Goal: Contribute content: Contribute content

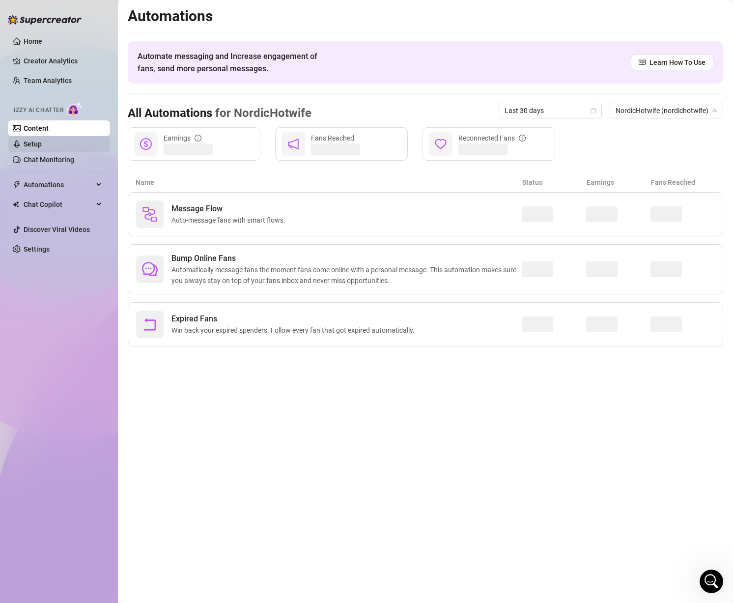
scroll to position [385, 0]
click at [42, 143] on link "Setup" at bounding box center [33, 144] width 18 height 8
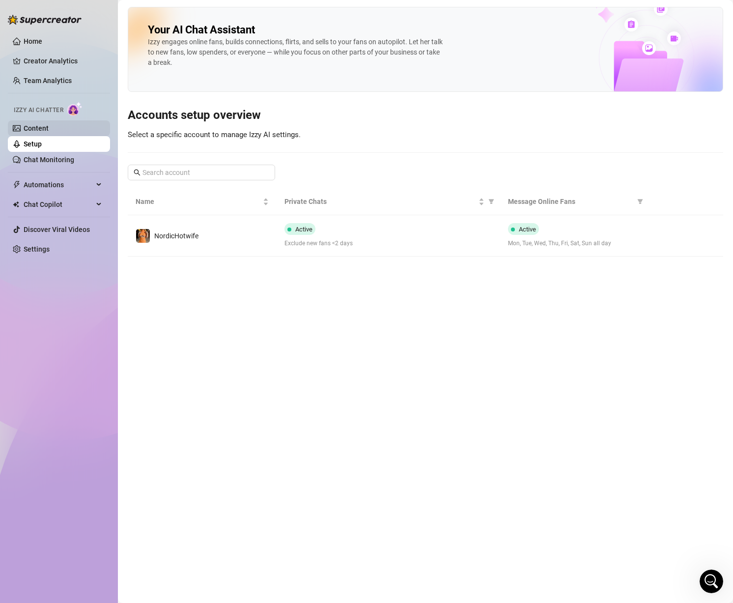
click at [47, 126] on link "Content" at bounding box center [36, 128] width 25 height 8
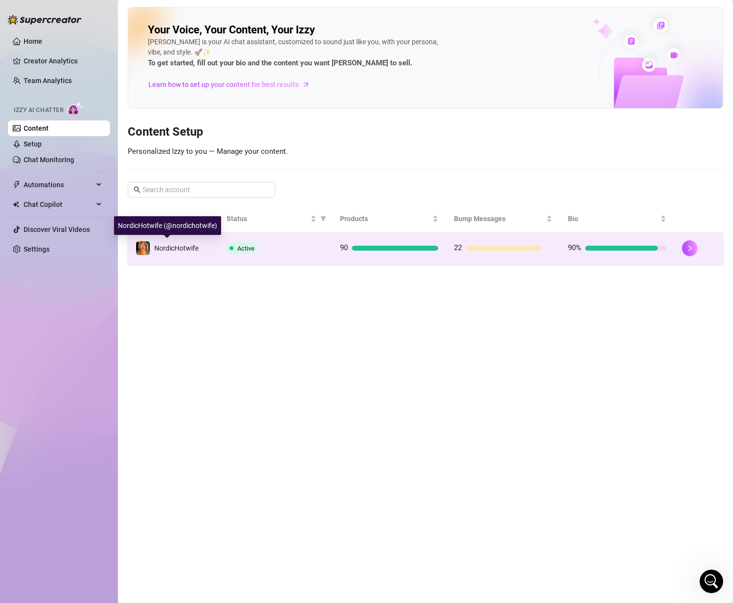
click at [188, 243] on div "NordicHotwife" at bounding box center [176, 248] width 44 height 11
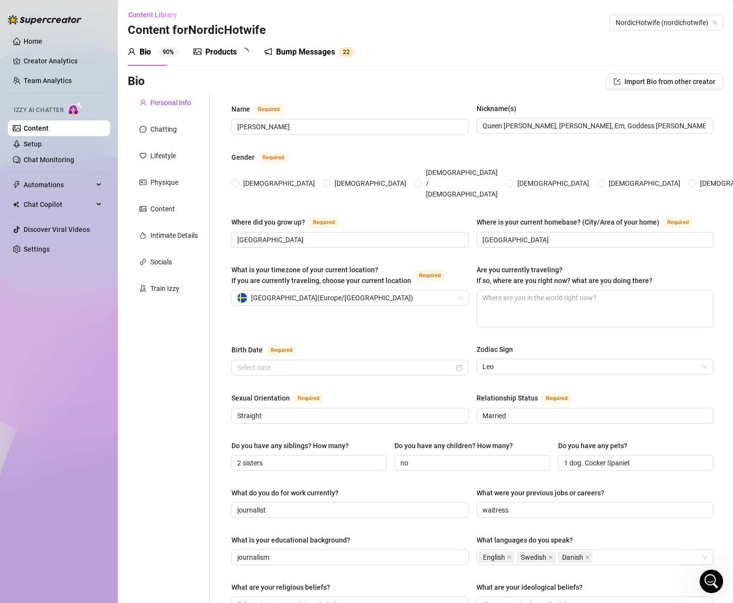
radio input "true"
type input "[DATE]"
click at [233, 54] on div "Products" at bounding box center [220, 52] width 31 height 12
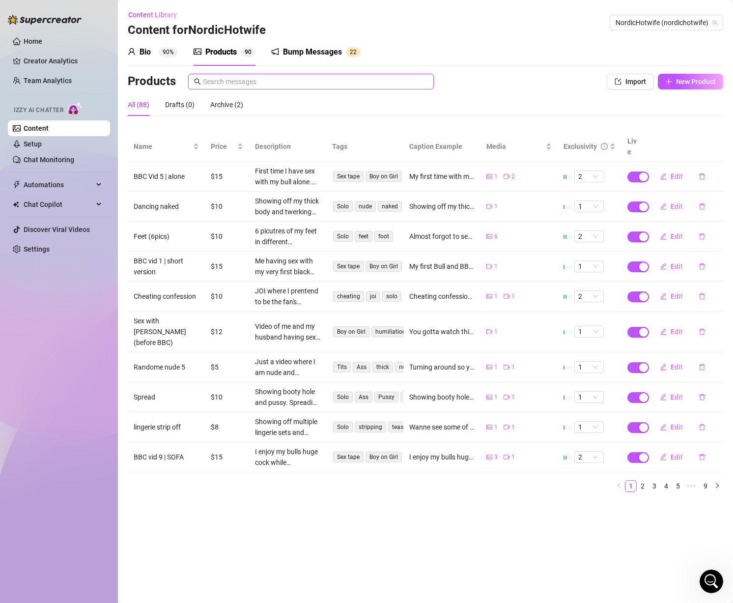
click at [252, 77] on input "text" at bounding box center [315, 81] width 225 height 11
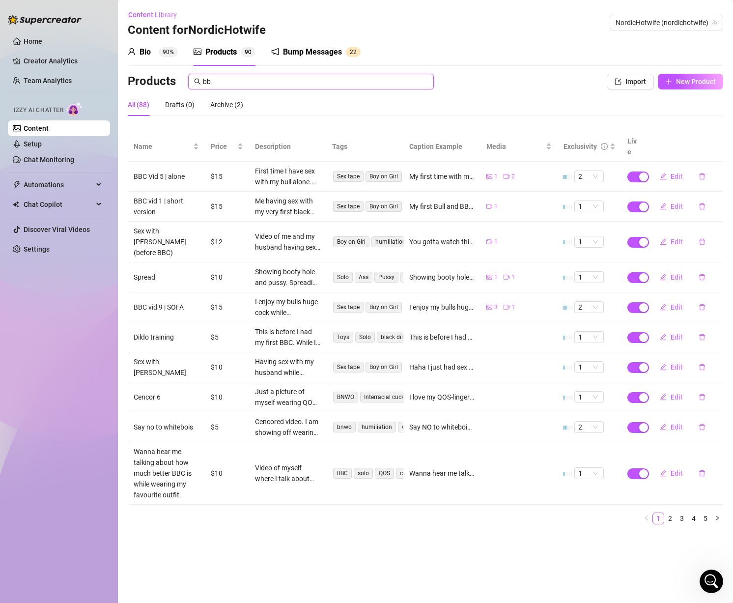
type input "b"
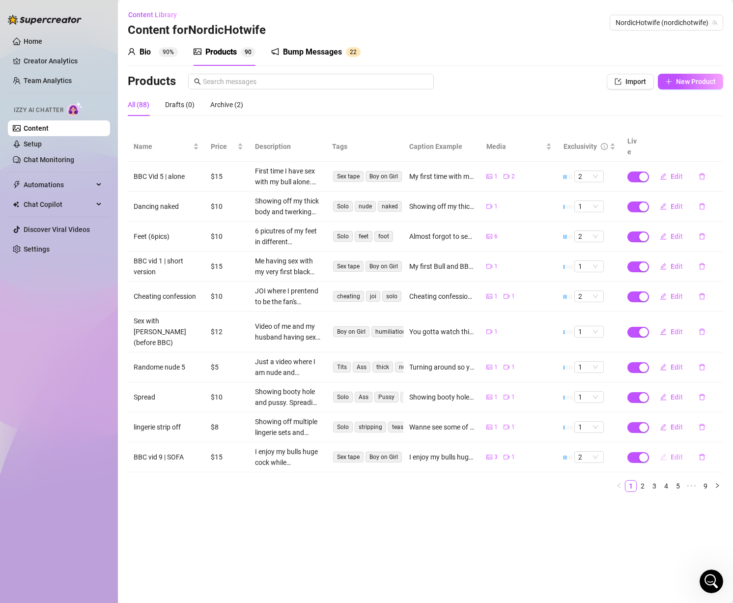
click at [675, 453] on span "Edit" at bounding box center [677, 457] width 12 height 8
type textarea "I enjoy my bulls huge cock while [PERSON_NAME] watches and cums all over the fl…"
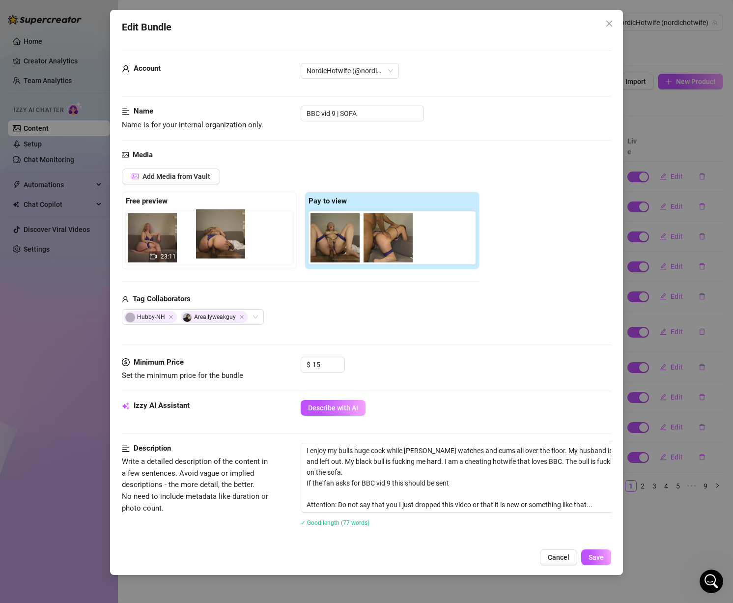
drag, startPoint x: 345, startPoint y: 242, endPoint x: 227, endPoint y: 237, distance: 118.1
click at [227, 237] on div "Free preview 23:11 Pay to view" at bounding box center [301, 231] width 358 height 78
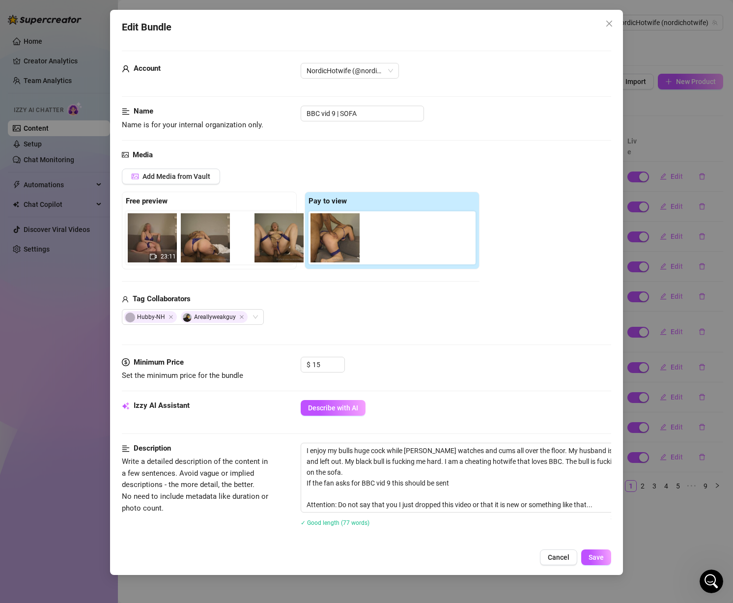
drag, startPoint x: 336, startPoint y: 242, endPoint x: 278, endPoint y: 242, distance: 58.0
click at [268, 242] on div "Free preview 23:11 Pay to view" at bounding box center [301, 231] width 358 height 78
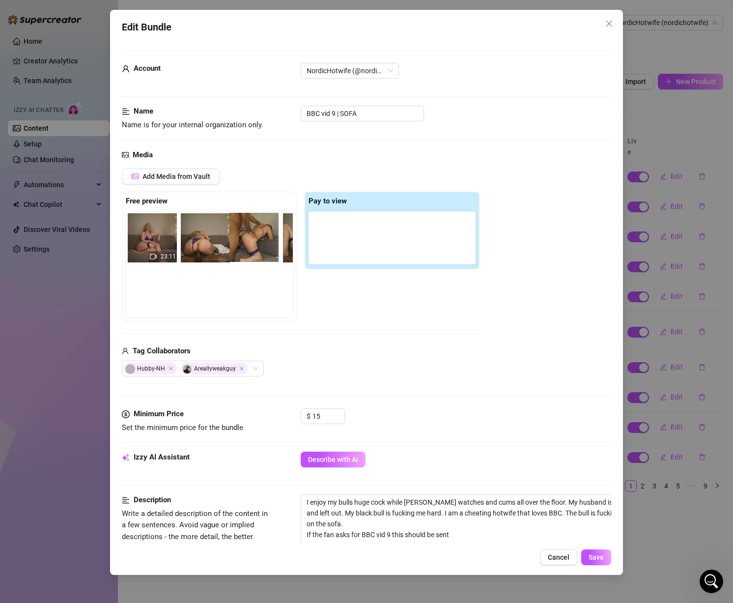
scroll to position [0, 6]
drag, startPoint x: 329, startPoint y: 244, endPoint x: 239, endPoint y: 244, distance: 89.5
click at [241, 244] on div "Free preview 23:11 Pay to view" at bounding box center [301, 257] width 358 height 130
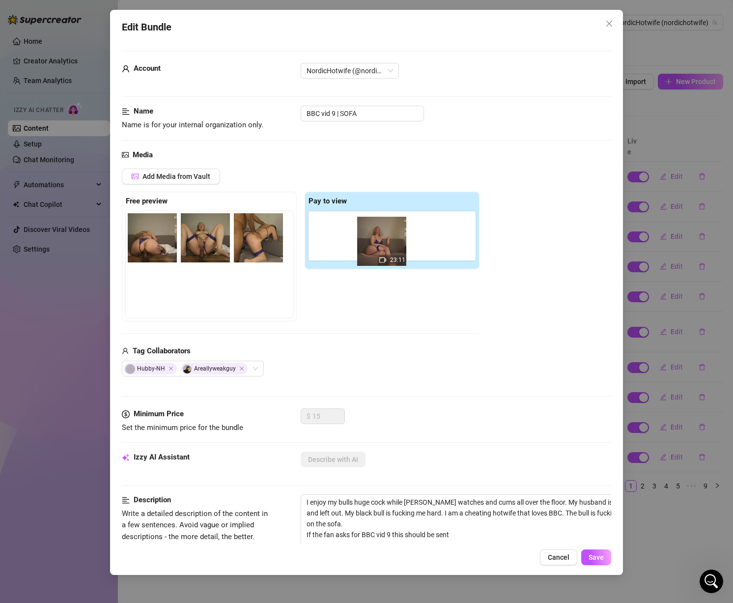
drag, startPoint x: 159, startPoint y: 239, endPoint x: 394, endPoint y: 242, distance: 235.5
click at [394, 242] on div "Free preview 23:11 Pay to view" at bounding box center [301, 257] width 358 height 130
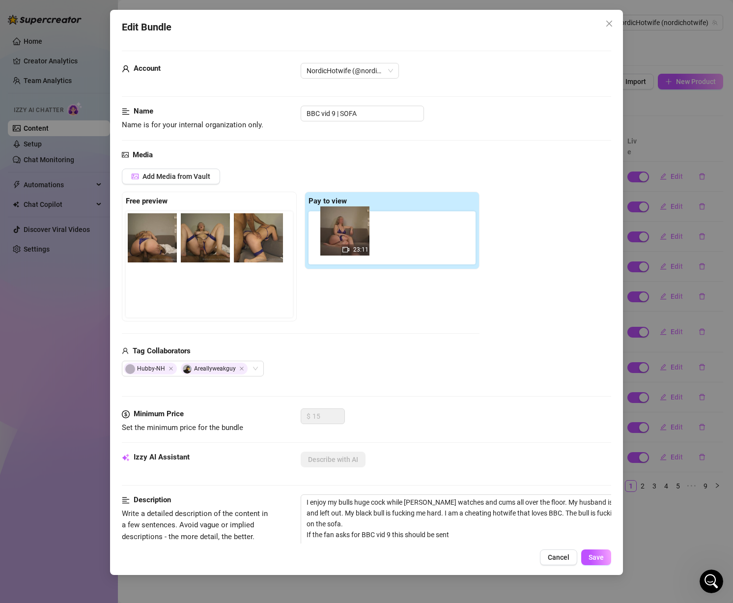
drag, startPoint x: 149, startPoint y: 247, endPoint x: 355, endPoint y: 239, distance: 206.6
click at [355, 239] on div "Free preview 23:11 Pay to view" at bounding box center [301, 257] width 358 height 130
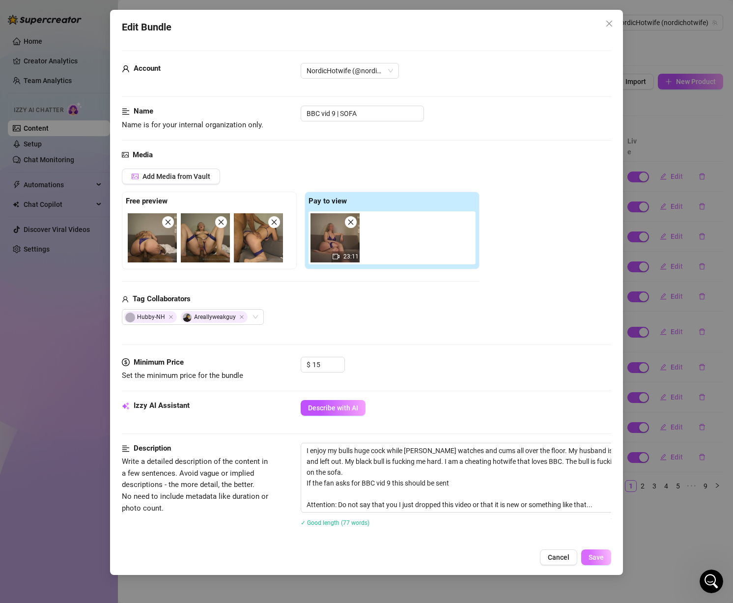
click at [593, 553] on span "Save" at bounding box center [596, 557] width 15 height 8
drag, startPoint x: 591, startPoint y: 550, endPoint x: 597, endPoint y: 555, distance: 8.1
click at [596, 553] on button "Save" at bounding box center [596, 558] width 30 height 16
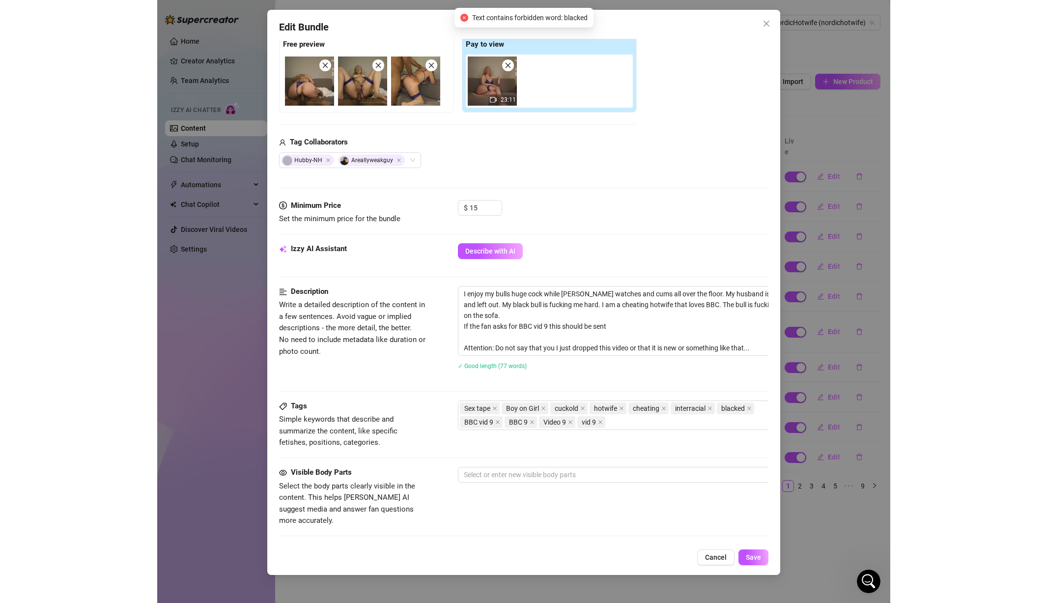
scroll to position [197, 0]
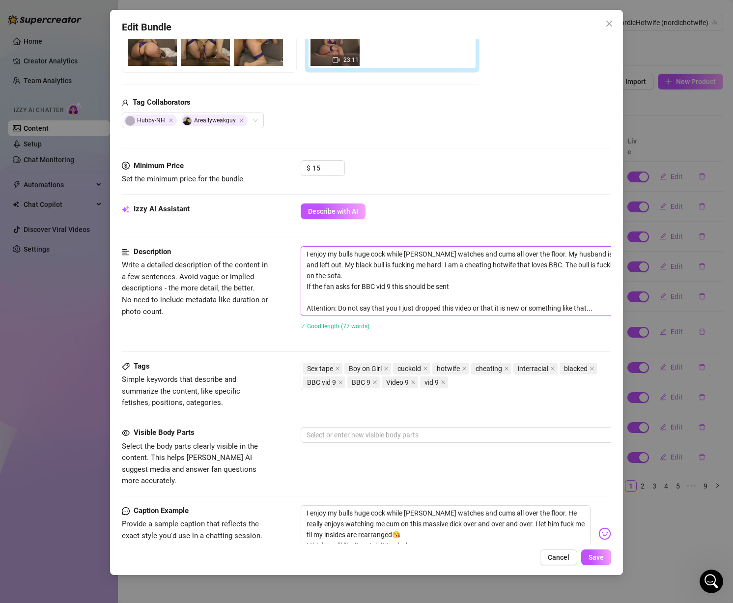
drag, startPoint x: 525, startPoint y: 288, endPoint x: 661, endPoint y: 286, distance: 135.2
click at [661, 286] on div "Edit Bundle Account NordicHotwife (@nordichotwife) Name Name is for your intern…" at bounding box center [366, 301] width 733 height 603
click at [536, 264] on textarea "I enjoy my bulls huge cock while [PERSON_NAME] watches and cums all over the fl…" at bounding box center [472, 281] width 343 height 69
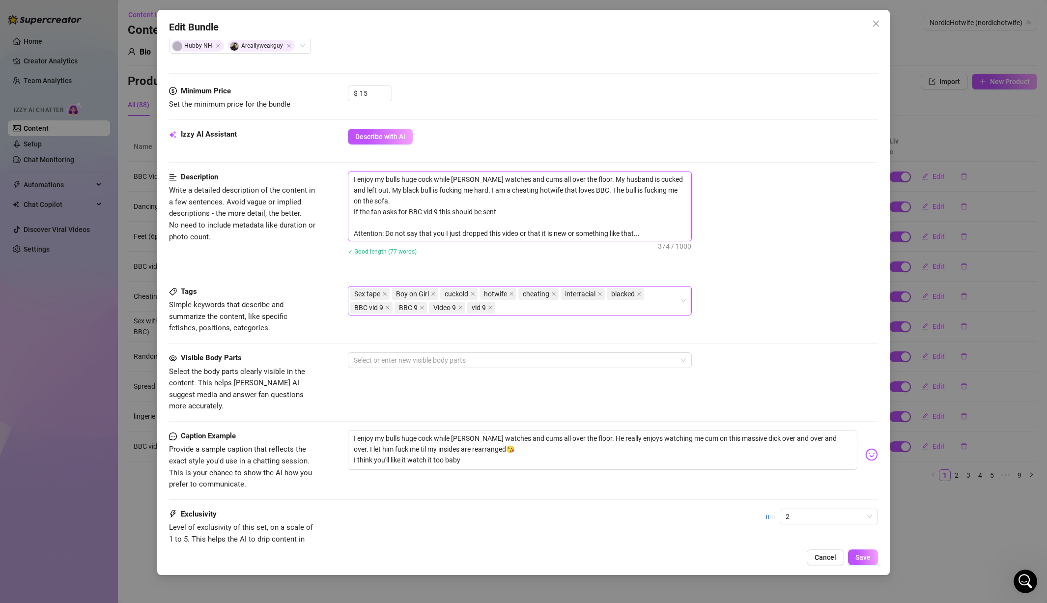
scroll to position [295, 0]
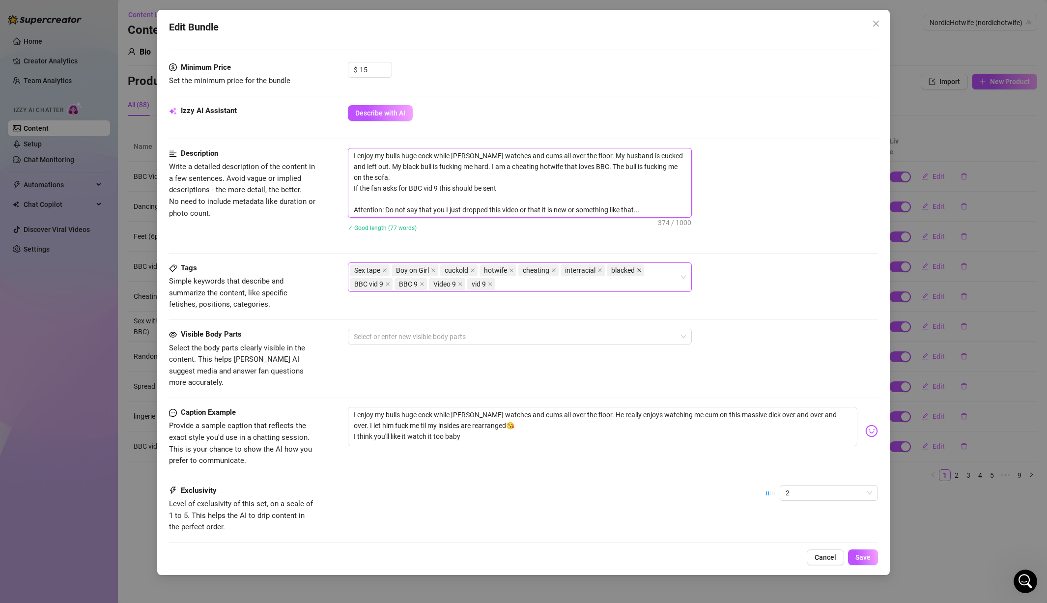
click at [639, 268] on icon "close" at bounding box center [639, 270] width 5 height 5
drag, startPoint x: 500, startPoint y: 414, endPoint x: 542, endPoint y: 418, distance: 42.0
click at [502, 414] on textarea "I enjoy my bulls huge cock while [PERSON_NAME] watches and cums all over the fl…" at bounding box center [603, 426] width 510 height 39
click at [733, 555] on span "Save" at bounding box center [863, 557] width 15 height 8
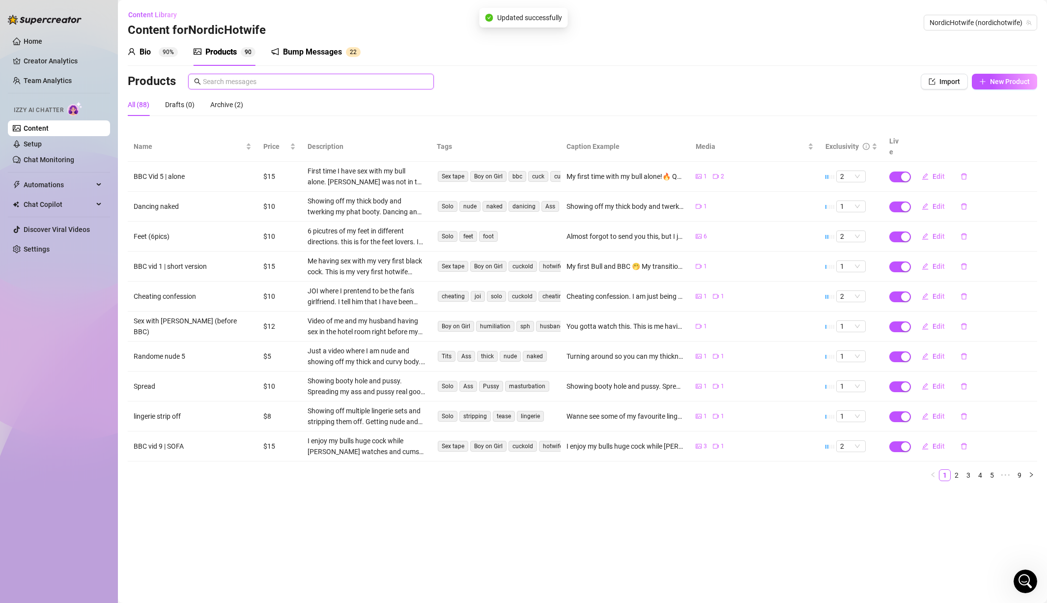
click at [275, 79] on input "text" at bounding box center [315, 81] width 225 height 11
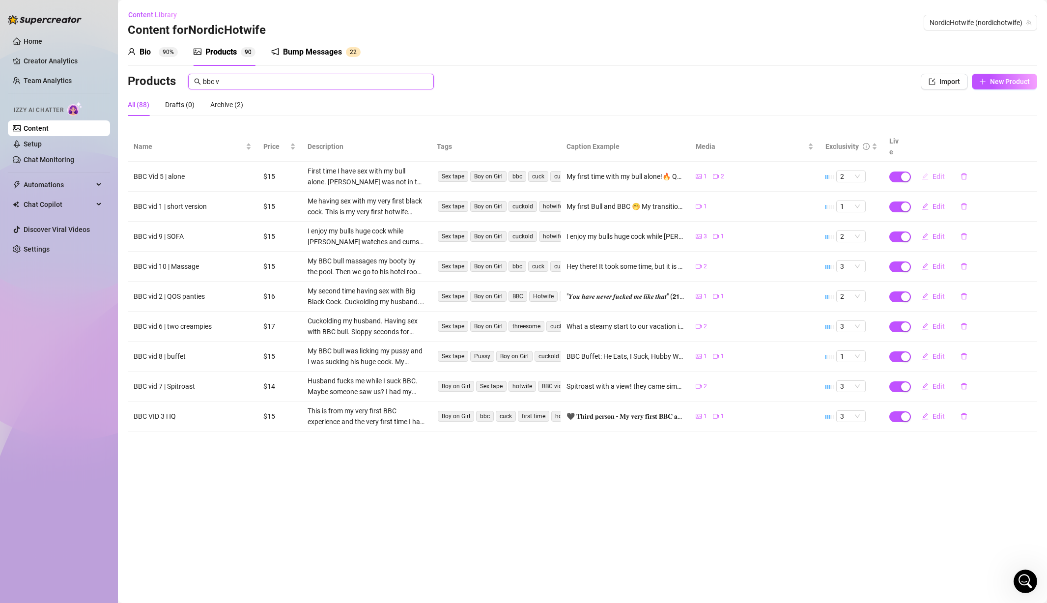
type input "bbc v"
click at [733, 173] on span "Edit" at bounding box center [939, 177] width 12 height 8
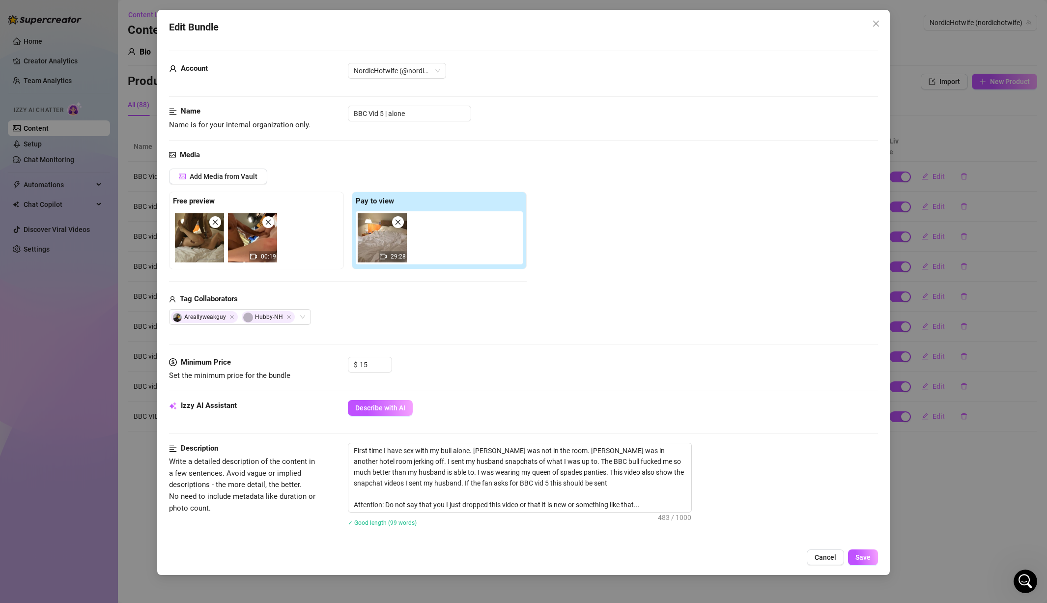
click at [733, 209] on div "Edit Bundle Account NordicHotwife (@nordichotwife) Name Name is for your intern…" at bounding box center [523, 301] width 1047 height 603
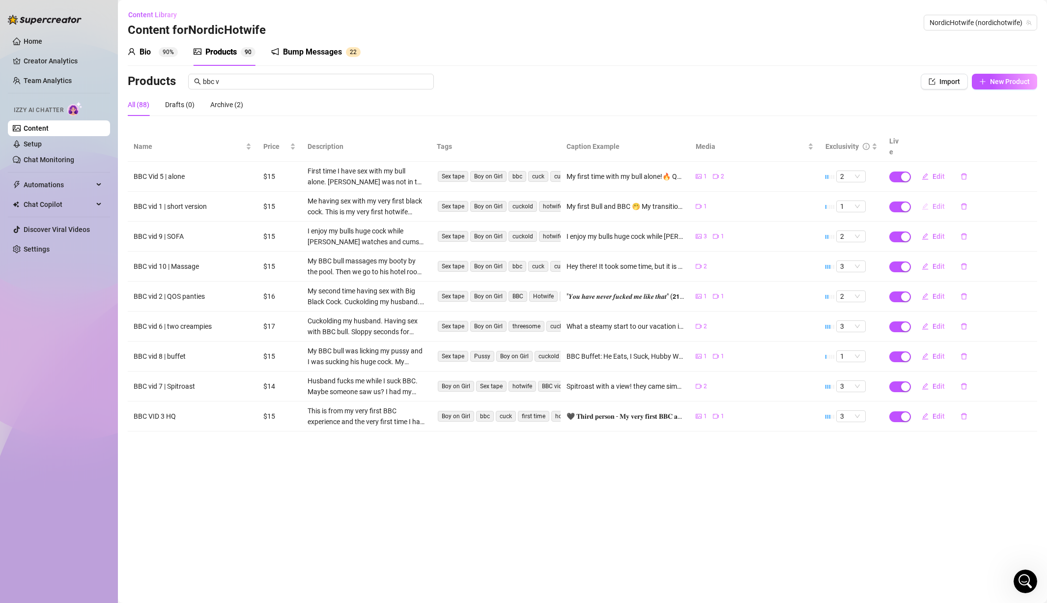
click at [733, 203] on span "Edit" at bounding box center [939, 207] width 12 height 8
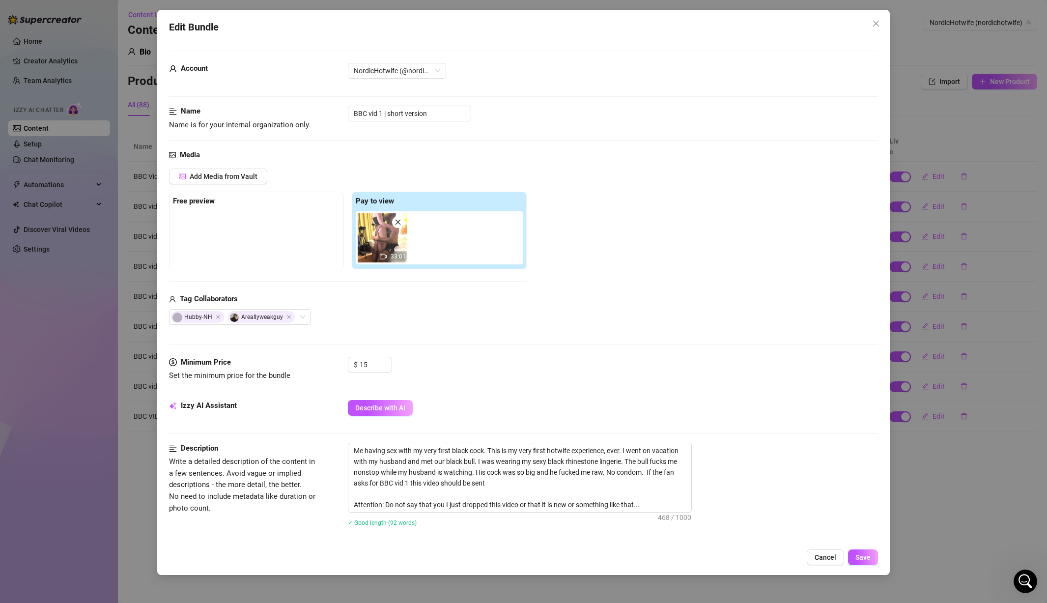
click at [733, 232] on div "Edit Bundle Account NordicHotwife (@nordichotwife) Name Name is for your intern…" at bounding box center [523, 301] width 1047 height 603
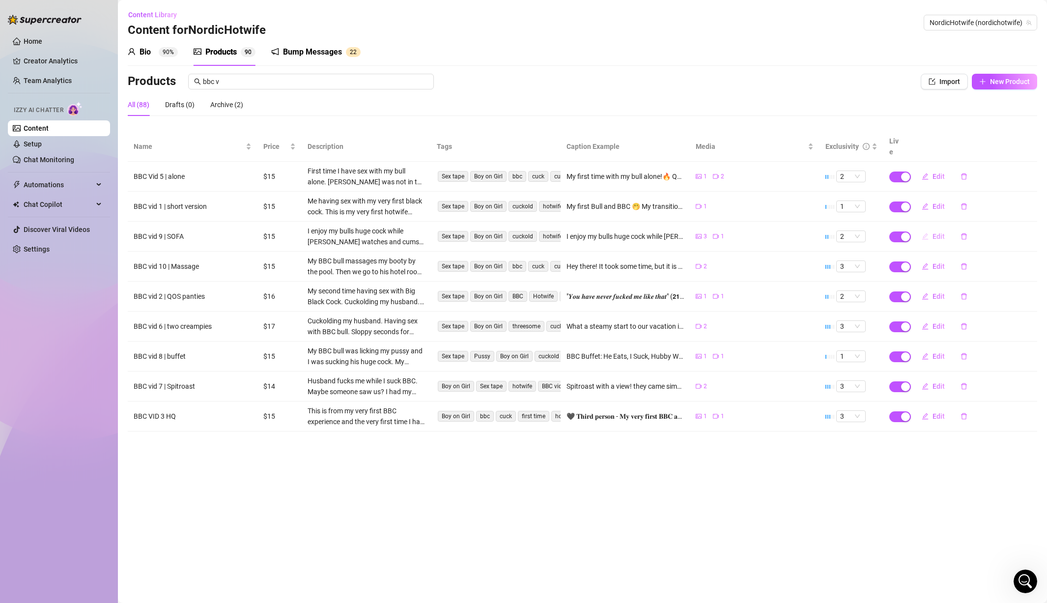
click at [733, 232] on span "Edit" at bounding box center [939, 236] width 12 height 8
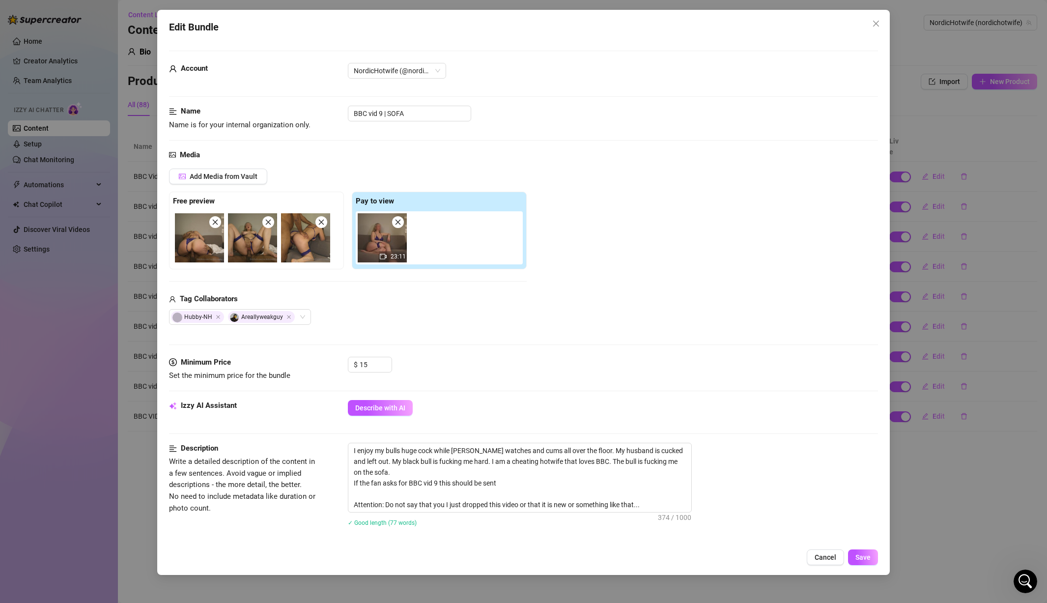
click at [733, 228] on div "Edit Bundle Account NordicHotwife (@nordichotwife) Name Name is for your intern…" at bounding box center [523, 301] width 1047 height 603
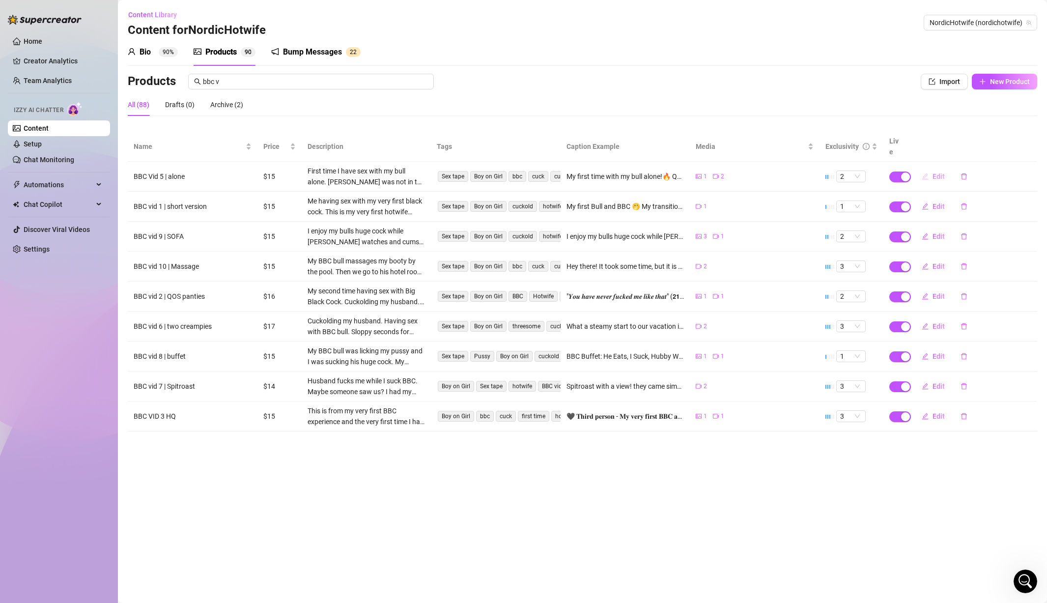
click at [733, 173] on span "Edit" at bounding box center [939, 177] width 12 height 8
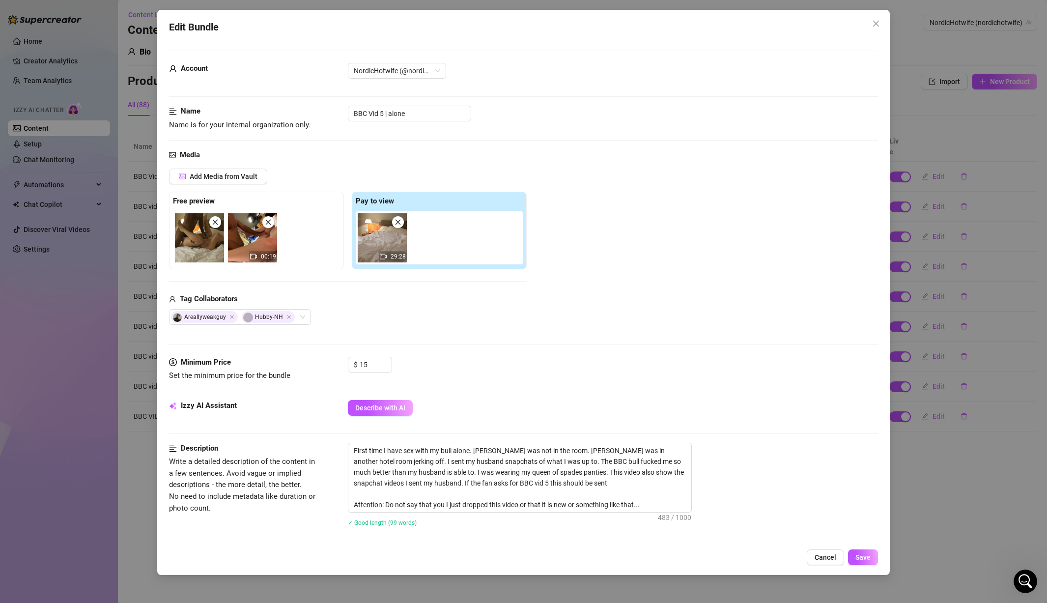
click at [733, 246] on div "Edit Bundle Account NordicHotwife (@nordichotwife) Name Name is for your intern…" at bounding box center [523, 301] width 1047 height 603
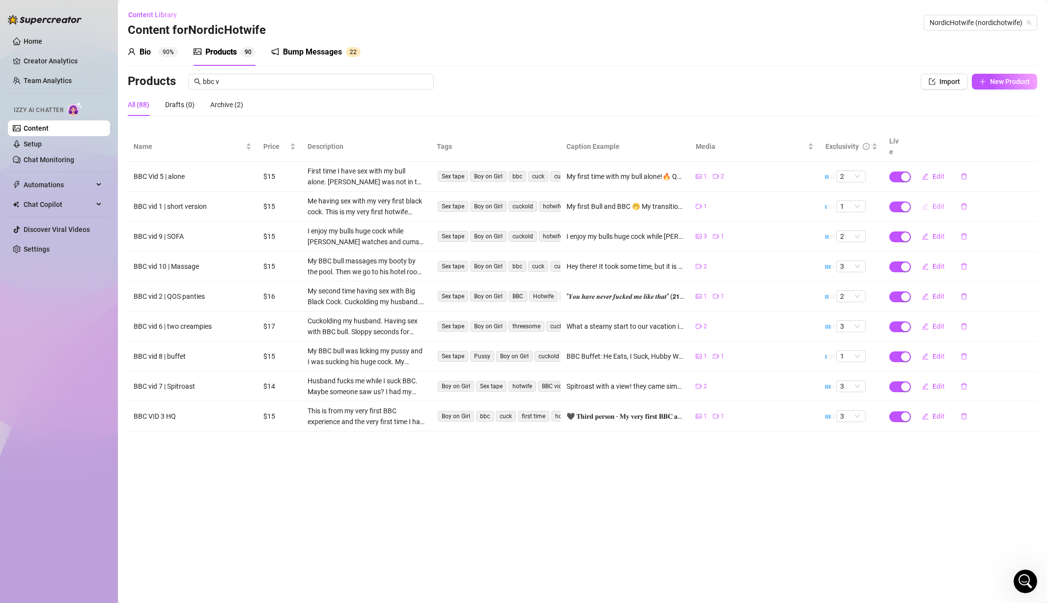
click at [733, 203] on span "Edit" at bounding box center [939, 207] width 12 height 8
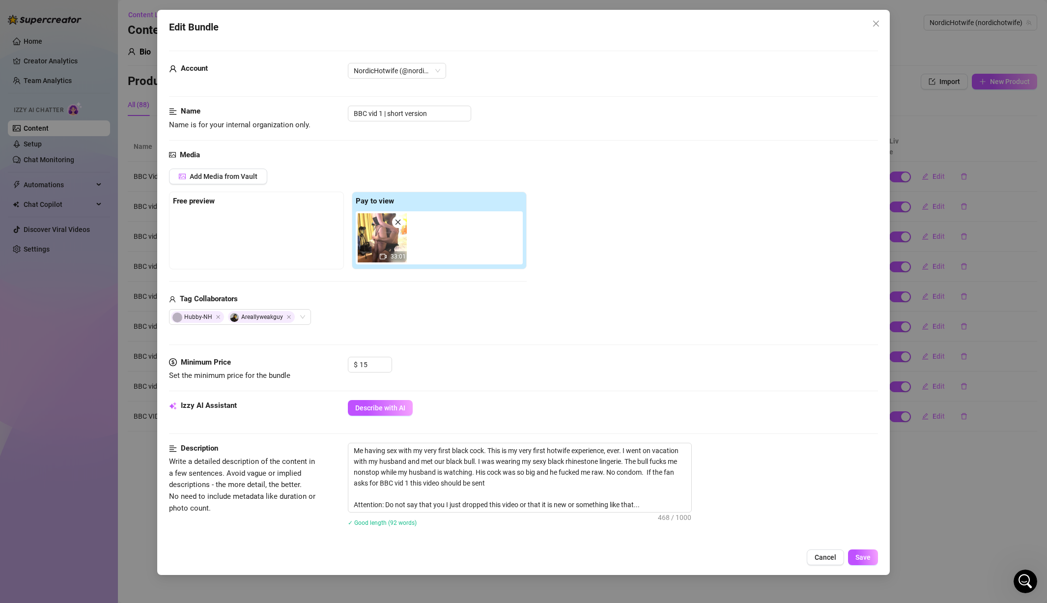
click at [733, 242] on div "Edit Bundle Account NordicHotwife (@nordichotwife) Name Name is for your intern…" at bounding box center [523, 301] width 1047 height 603
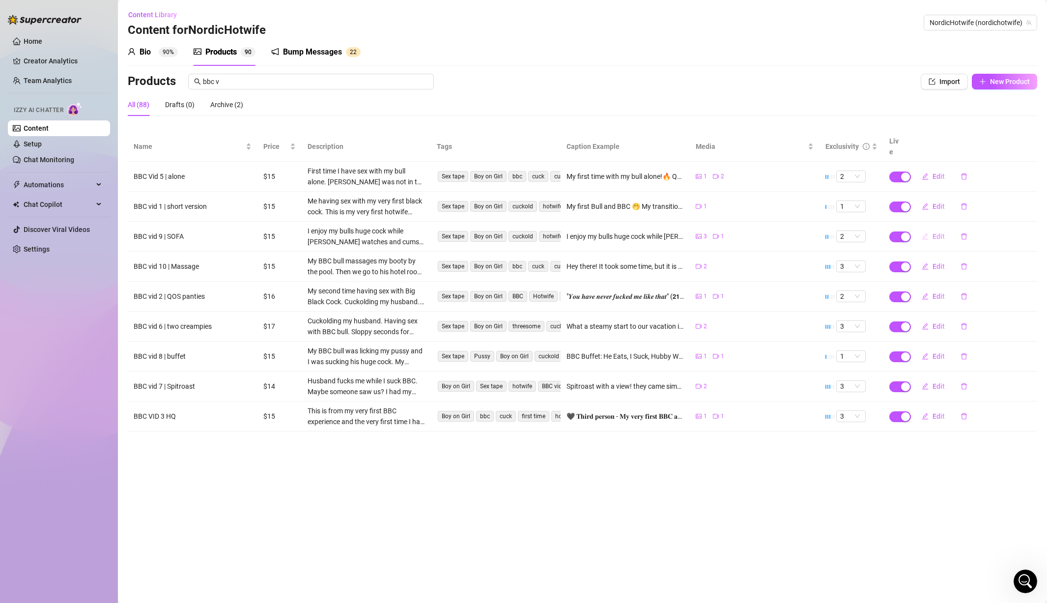
click at [733, 229] on button "Edit" at bounding box center [933, 237] width 39 height 16
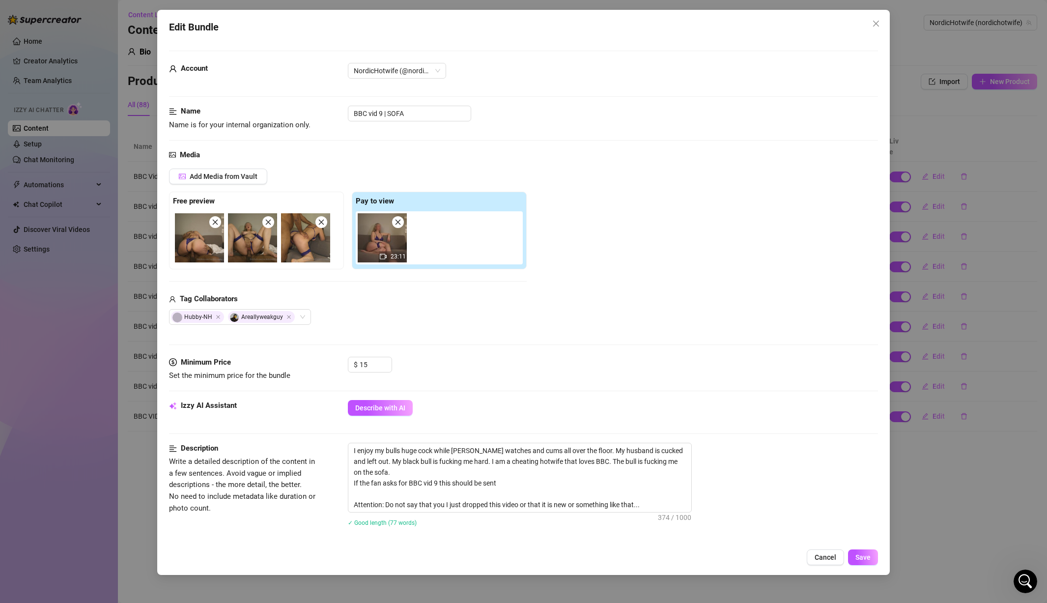
click at [733, 238] on div "Edit Bundle Account NordicHotwife (@nordichotwife) Name Name is for your intern…" at bounding box center [523, 301] width 1047 height 603
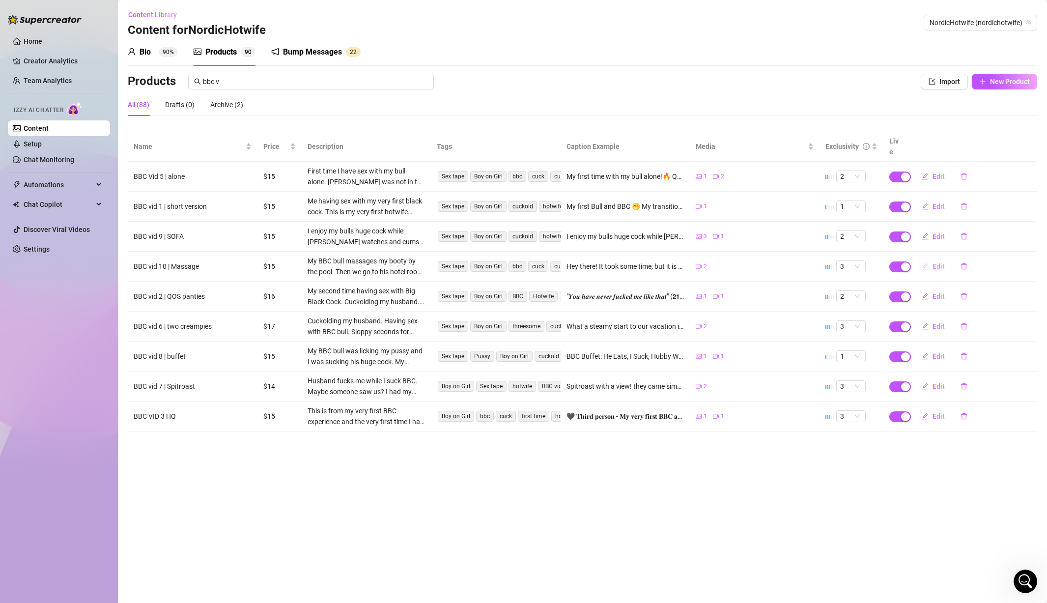
click at [733, 262] on span "Edit" at bounding box center [939, 266] width 12 height 8
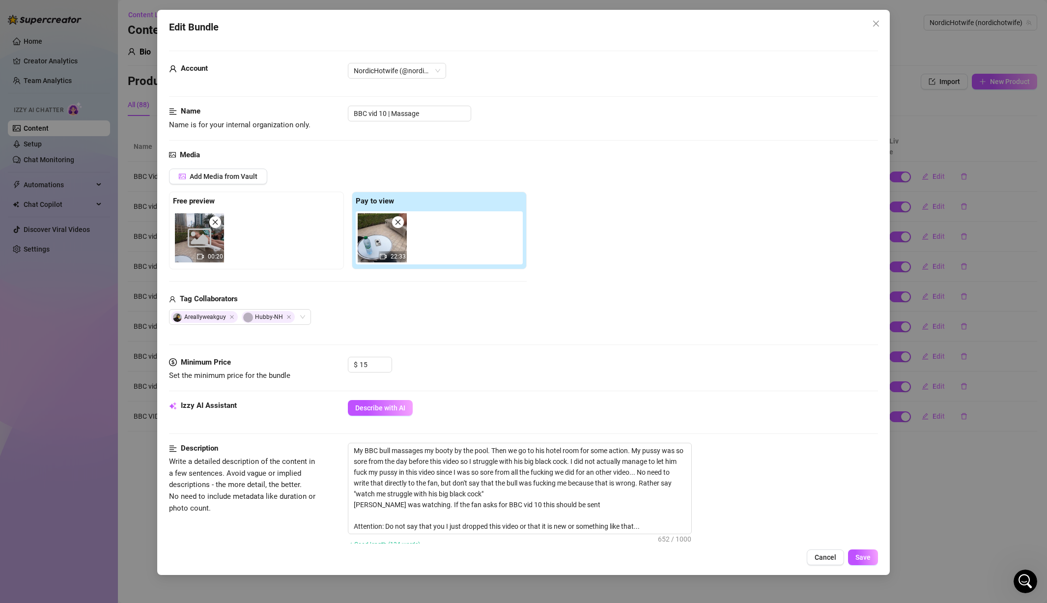
click at [733, 254] on div "Edit Bundle Account NordicHotwife (@nordichotwife) Name Name is for your intern…" at bounding box center [523, 301] width 1047 height 603
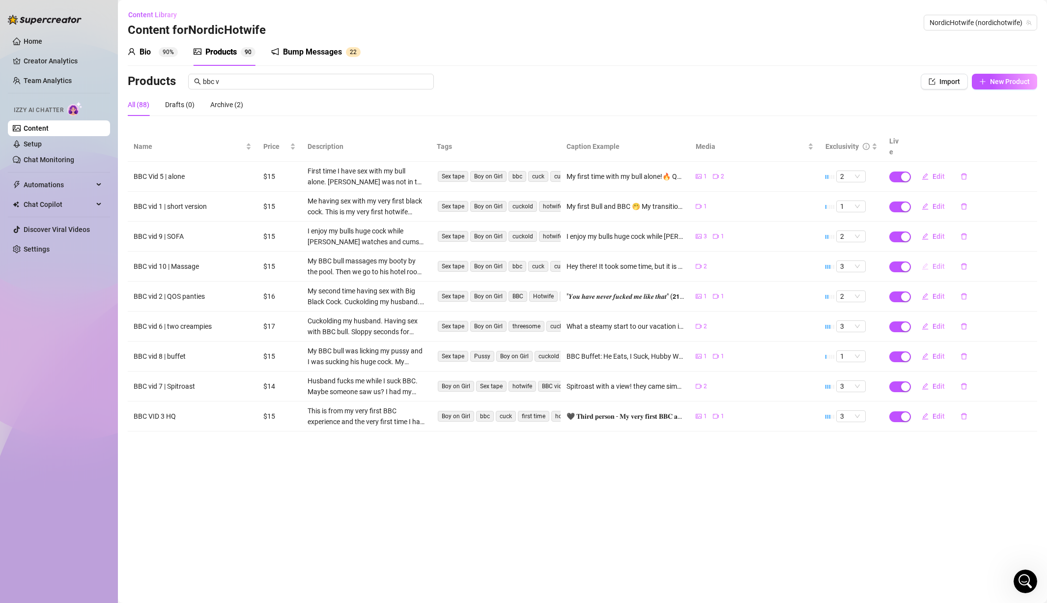
click at [733, 262] on span "Edit" at bounding box center [939, 266] width 12 height 8
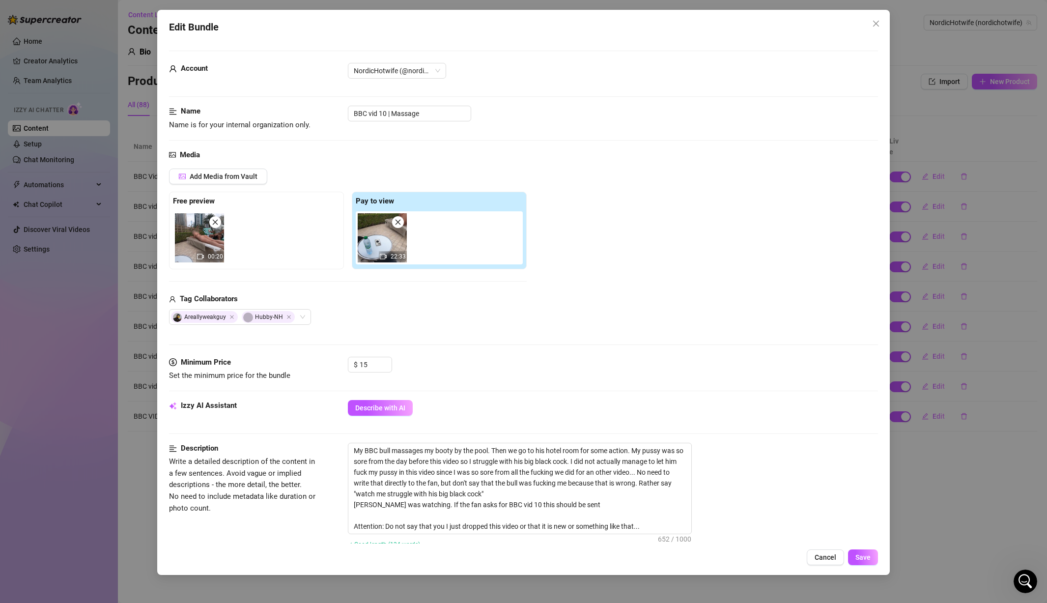
click at [733, 278] on div "Edit Bundle Account NordicHotwife (@nordichotwife) Name Name is for your intern…" at bounding box center [523, 301] width 1047 height 603
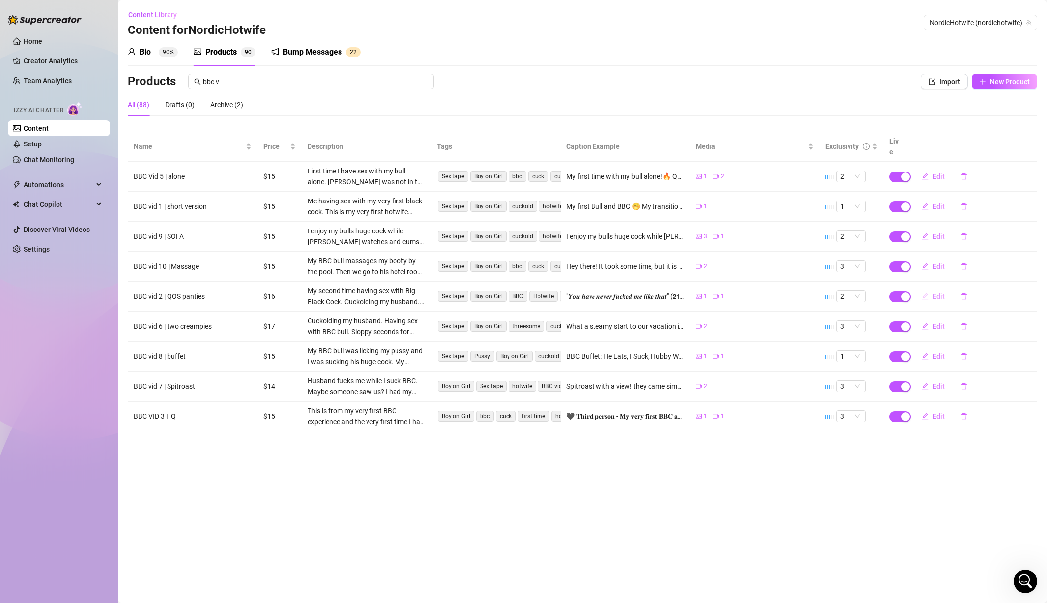
click at [733, 292] on span "Edit" at bounding box center [939, 296] width 12 height 8
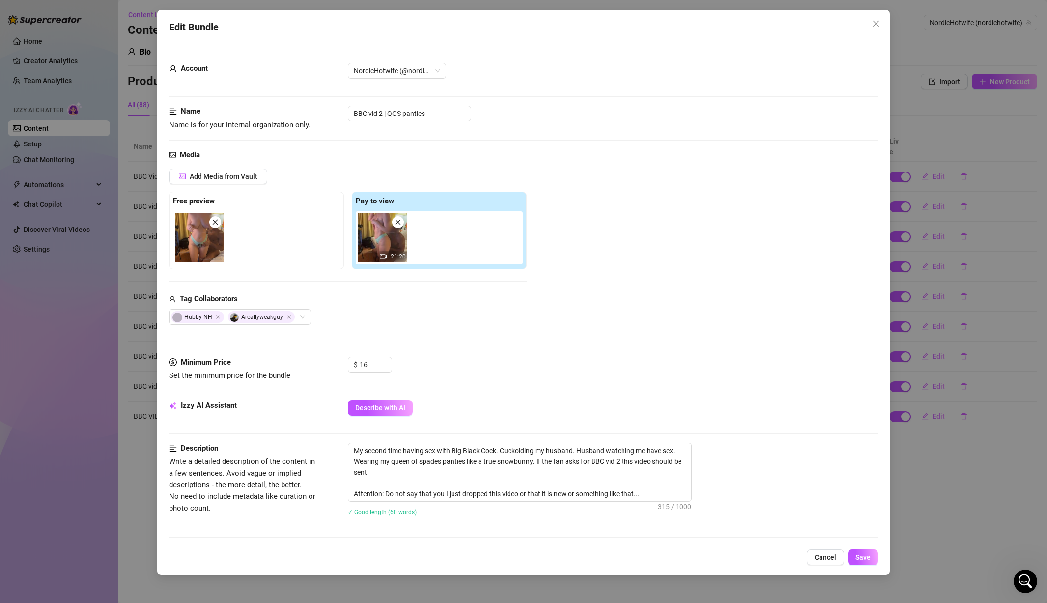
click at [733, 284] on div "Edit Bundle Account NordicHotwife (@nordichotwife) Name Name is for your intern…" at bounding box center [523, 301] width 1047 height 603
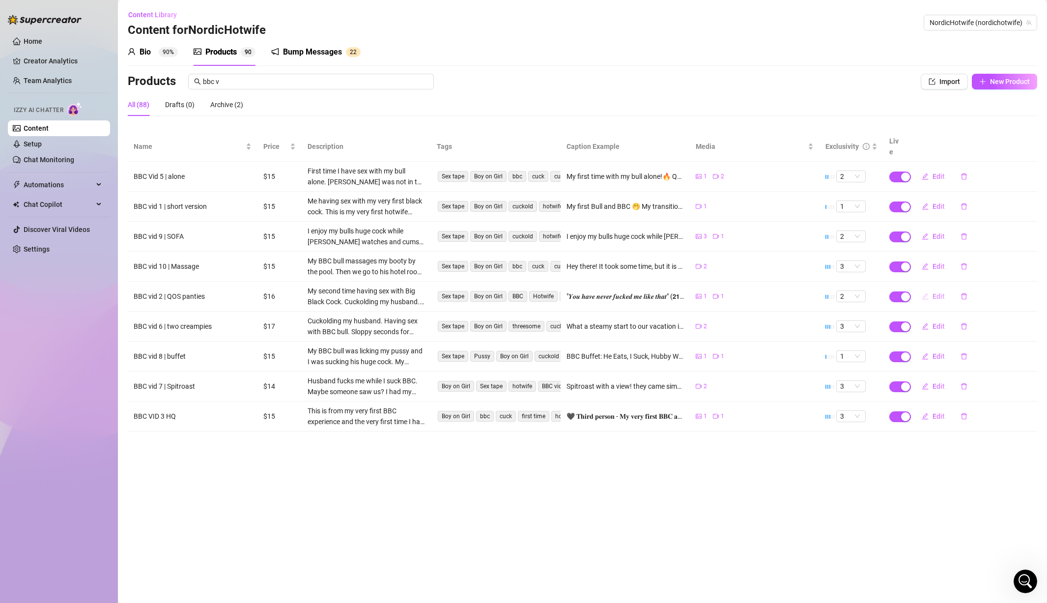
click at [733, 292] on span "Edit" at bounding box center [939, 296] width 12 height 8
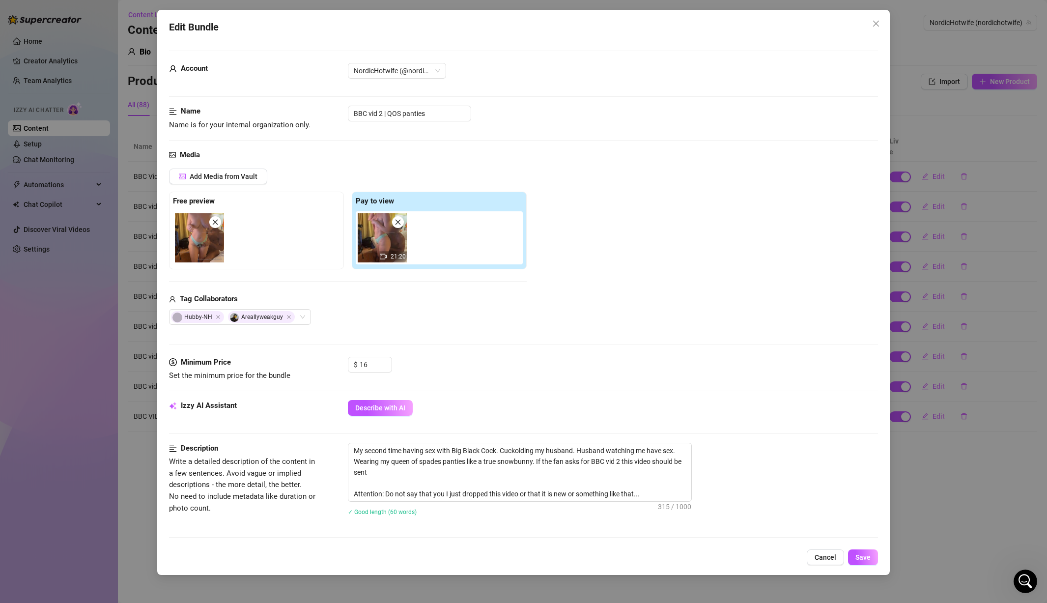
click at [733, 285] on div "Edit Bundle Account NordicHotwife (@nordichotwife) Name Name is for your intern…" at bounding box center [523, 301] width 1047 height 603
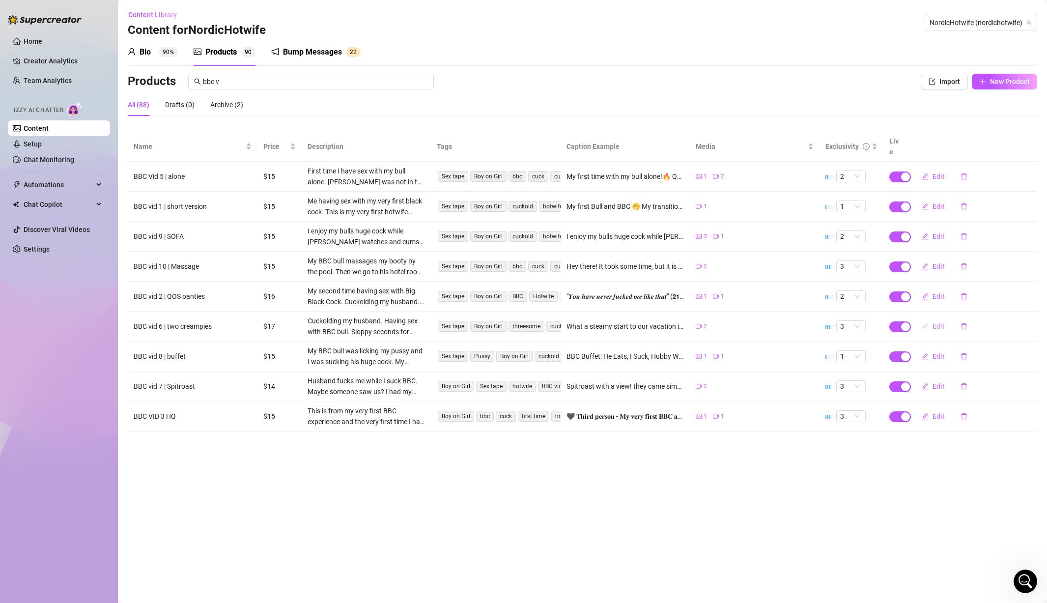
click at [733, 319] on button "Edit" at bounding box center [933, 327] width 39 height 16
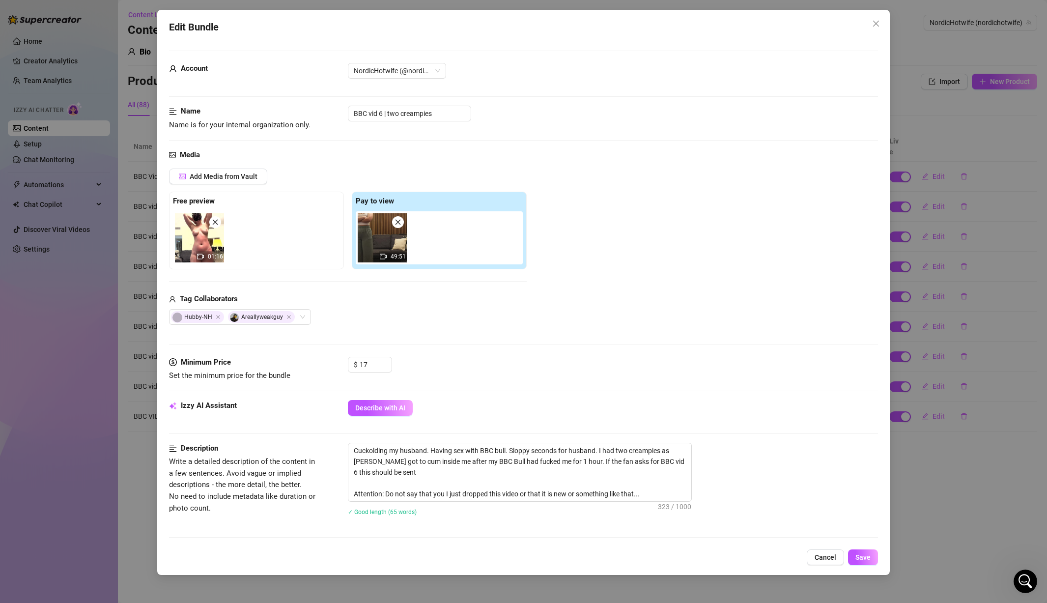
click at [733, 295] on div "Edit Bundle Account NordicHotwife (@nordichotwife) Name Name is for your intern…" at bounding box center [523, 301] width 1047 height 603
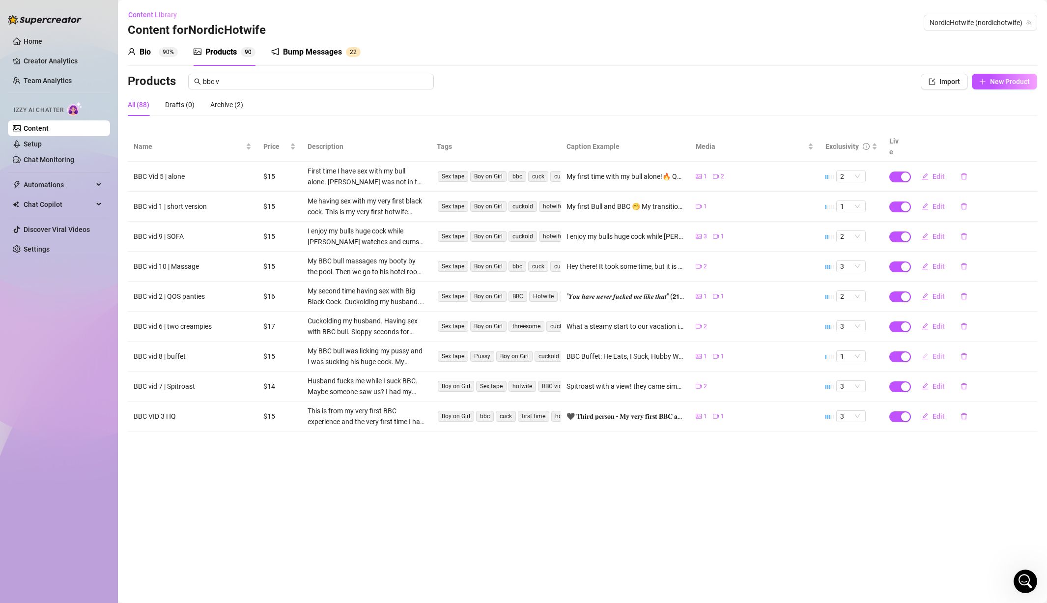
click at [733, 348] on button "Edit" at bounding box center [933, 356] width 39 height 16
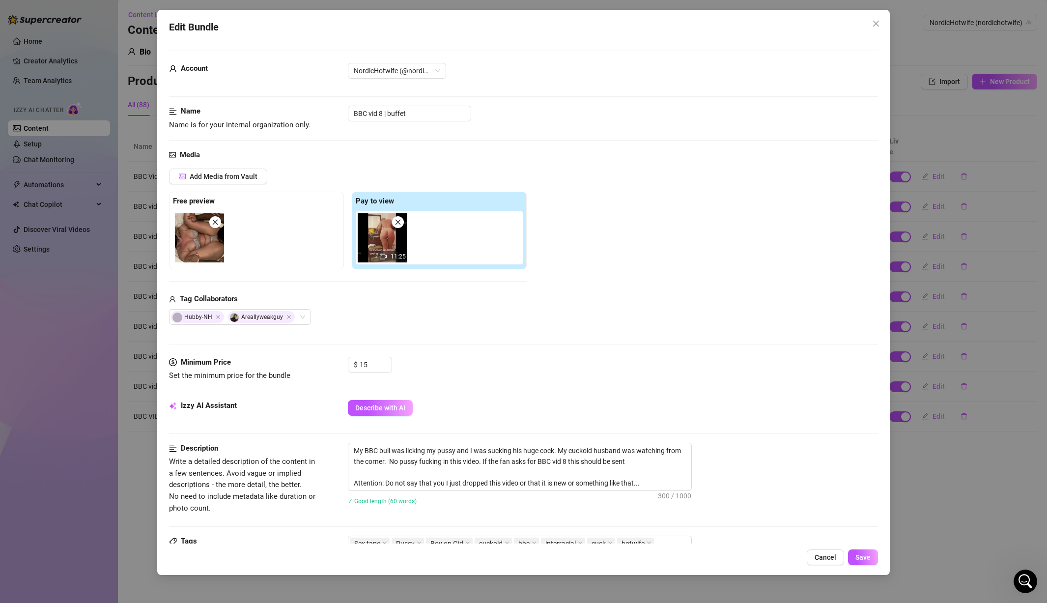
click at [733, 322] on div "Edit Bundle Account NordicHotwife (@nordichotwife) Name Name is for your intern…" at bounding box center [523, 301] width 1047 height 603
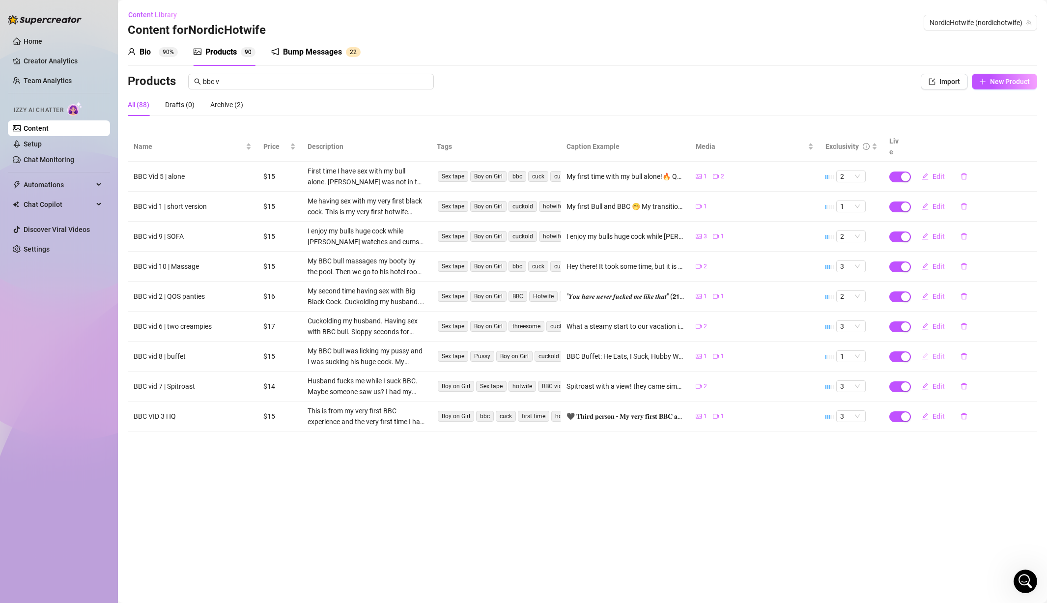
click at [733, 352] on span "Edit" at bounding box center [939, 356] width 12 height 8
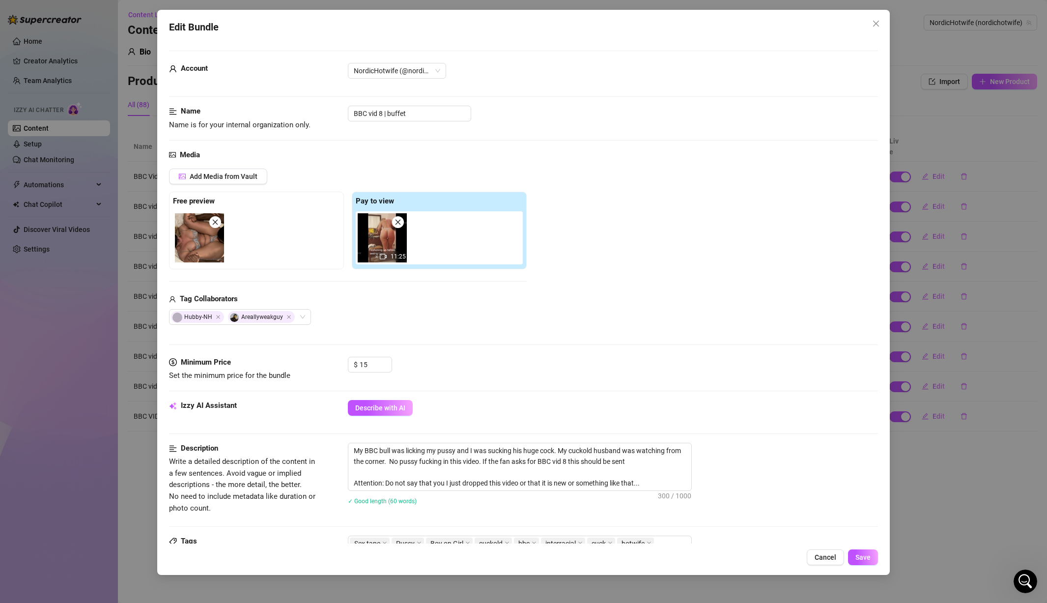
click at [733, 325] on div "Edit Bundle Account NordicHotwife (@nordichotwife) Name Name is for your intern…" at bounding box center [523, 301] width 1047 height 603
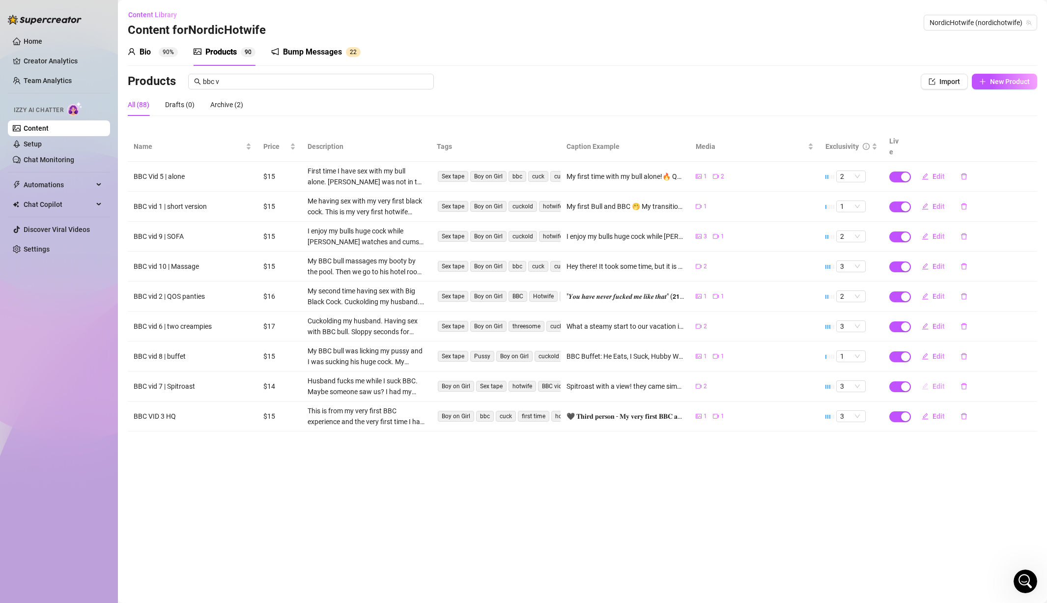
click at [733, 382] on span "Edit" at bounding box center [939, 386] width 12 height 8
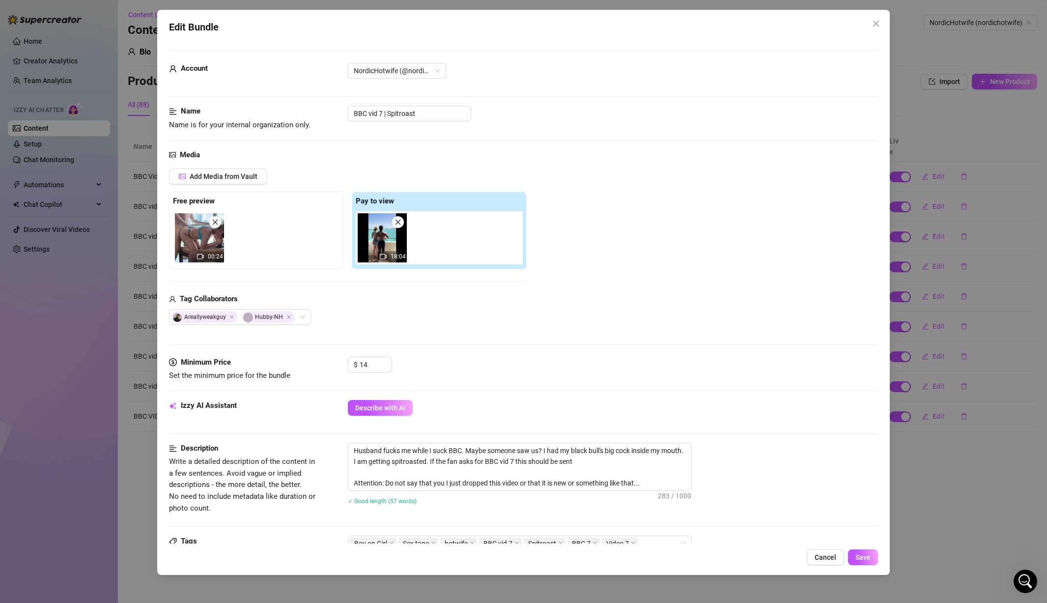
click at [733, 336] on div "Edit Bundle Account NordicHotwife (@nordichotwife) Name Name is for your intern…" at bounding box center [523, 301] width 1047 height 603
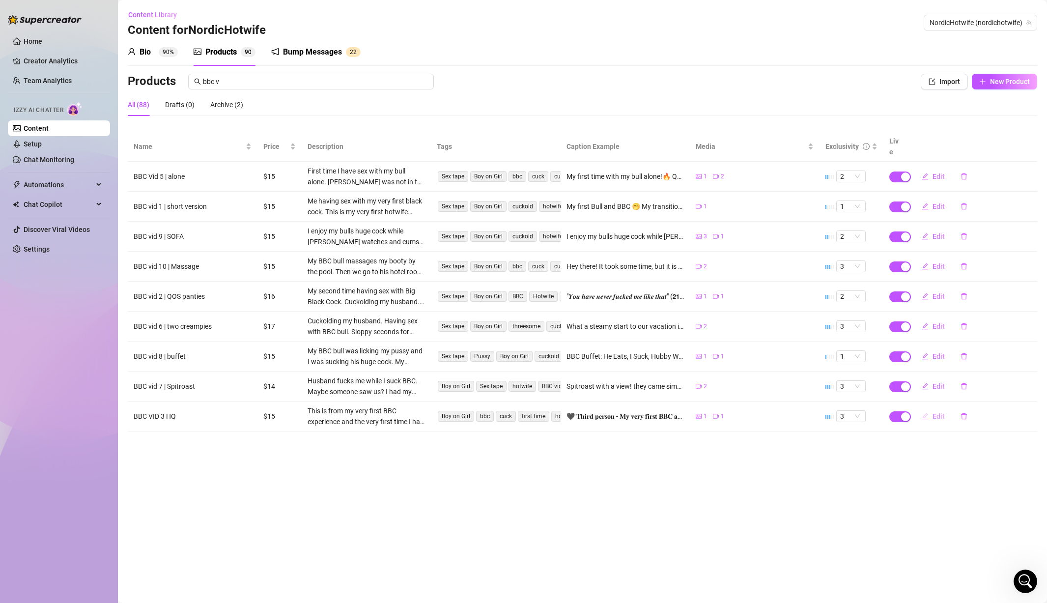
click at [733, 412] on span "Edit" at bounding box center [939, 416] width 12 height 8
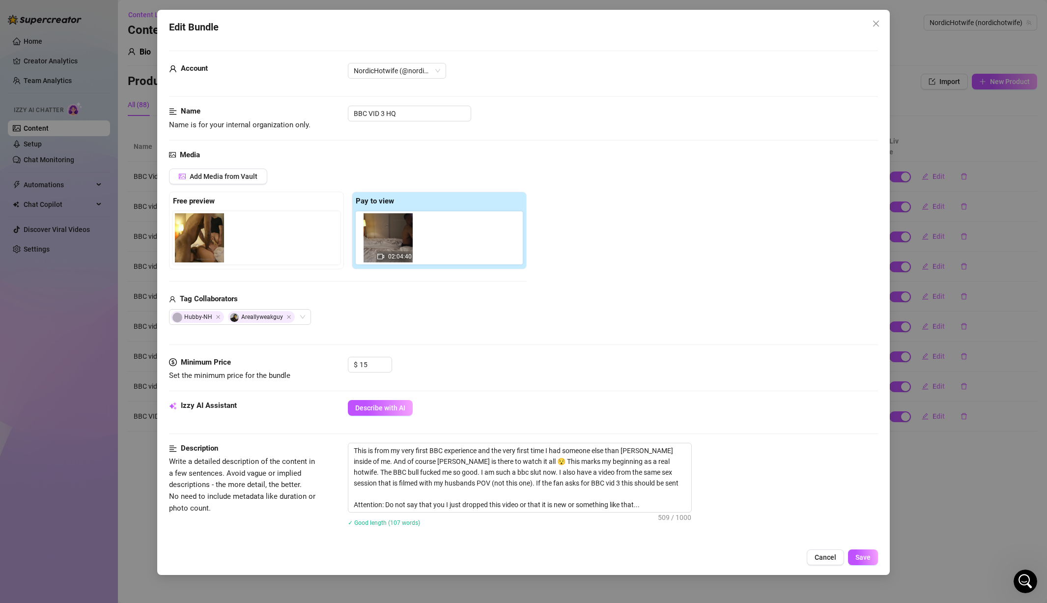
drag, startPoint x: 397, startPoint y: 248, endPoint x: 403, endPoint y: 245, distance: 6.8
click at [403, 245] on div "02:04:40" at bounding box center [441, 237] width 171 height 53
click at [244, 175] on span "Add Media from Vault" at bounding box center [224, 177] width 68 height 8
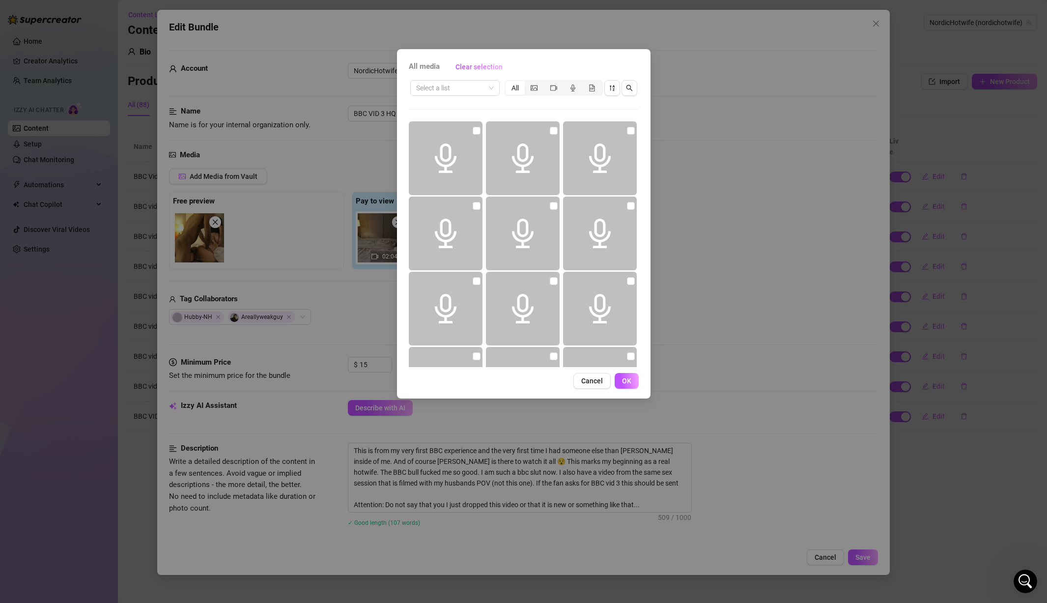
click at [710, 211] on div "All media Clear selection Select a list All Cancel OK" at bounding box center [523, 301] width 1047 height 603
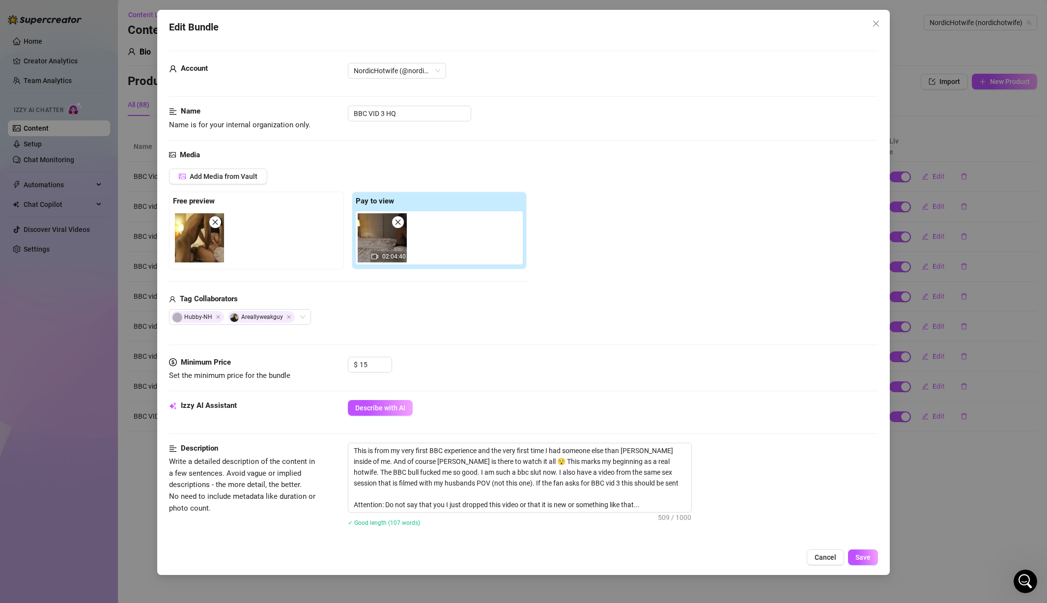
click at [733, 465] on div "Edit Bundle Account NordicHotwife (@nordichotwife) Name Name is for your intern…" at bounding box center [523, 301] width 1047 height 603
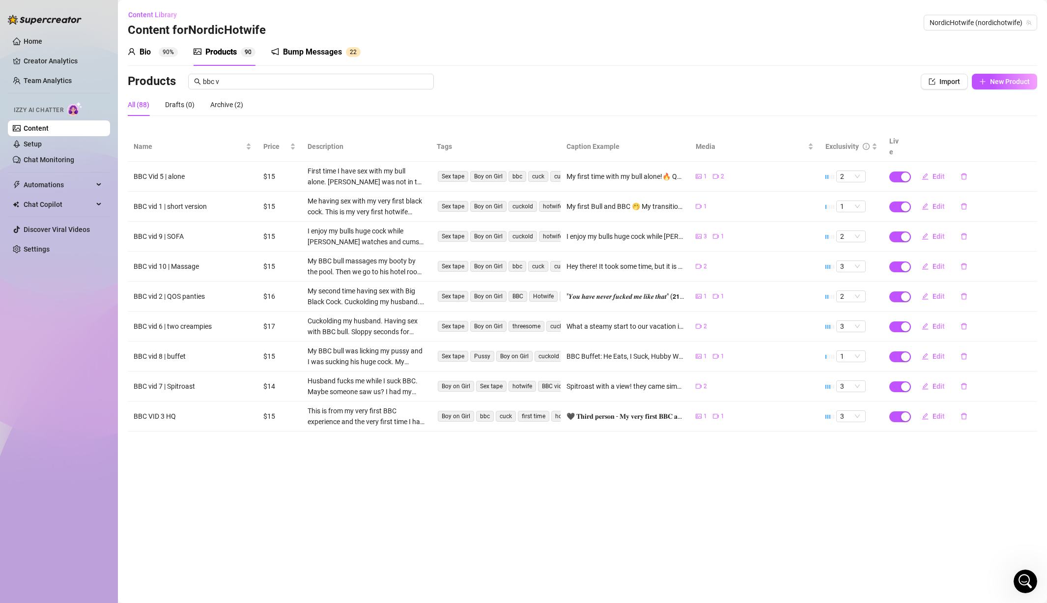
click at [733, 402] on td "Edit" at bounding box center [973, 417] width 130 height 30
click at [733, 410] on button "Edit" at bounding box center [933, 416] width 39 height 16
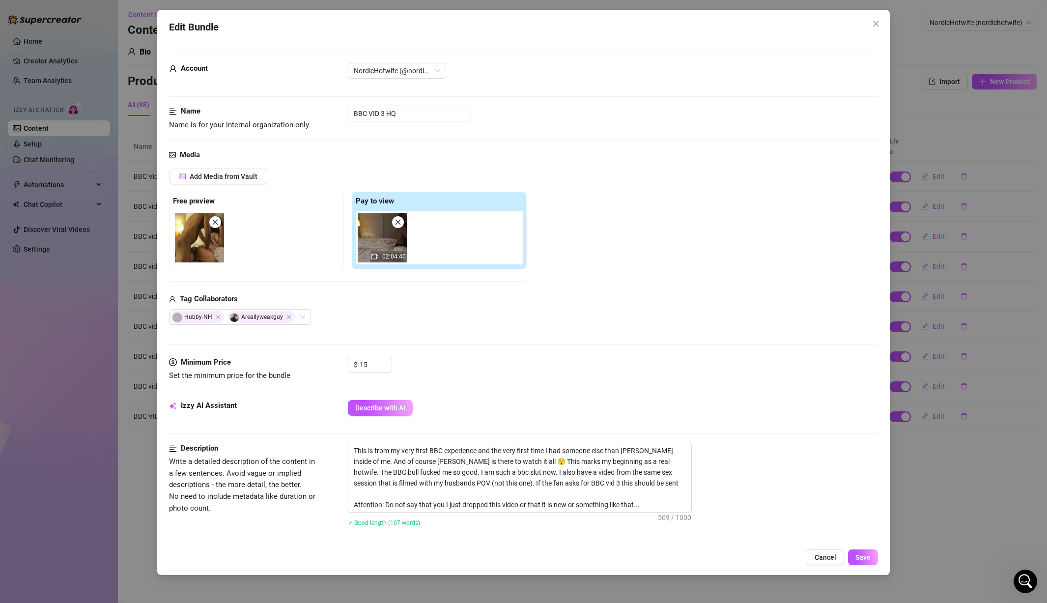
click at [733, 470] on div "Edit Bundle Account NordicHotwife (@nordichotwife) Name Name is for your intern…" at bounding box center [523, 301] width 1047 height 603
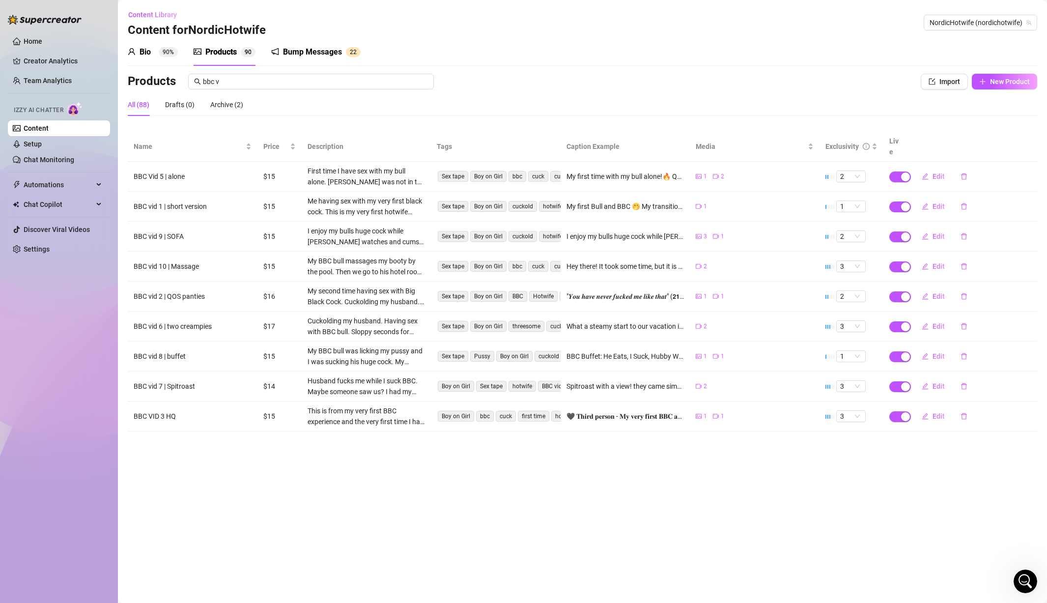
drag, startPoint x: 702, startPoint y: 430, endPoint x: 708, endPoint y: 429, distance: 5.6
click at [702, 430] on main "Content Library Content for NordicHotwife NordicHotwife (nordichotwife) Bio 90%…" at bounding box center [582, 301] width 929 height 603
click at [733, 412] on span "Edit" at bounding box center [939, 416] width 12 height 8
type textarea "🖤 𝐓𝐡𝐢𝐫𝐝 𝐩𝐞𝐫𝐬𝐨𝐧 - 𝐌𝐲 𝐯𝐞𝐫𝐲 𝐟𝐢𝐫𝐬𝐭 𝐁𝐁𝐂 𝐚𝐧𝐝 𝐁𝐔𝐋𝐋 🖤 𝐎𝐯𝐞𝐫 𝟏 𝐇𝐨𝐮𝐫 🖤 𝐌𝐮𝐥𝐭𝐢𝐩𝐥𝐞 𝐜𝐚𝐦𝐞𝐫𝐚𝐬 𝐢𝐧…"
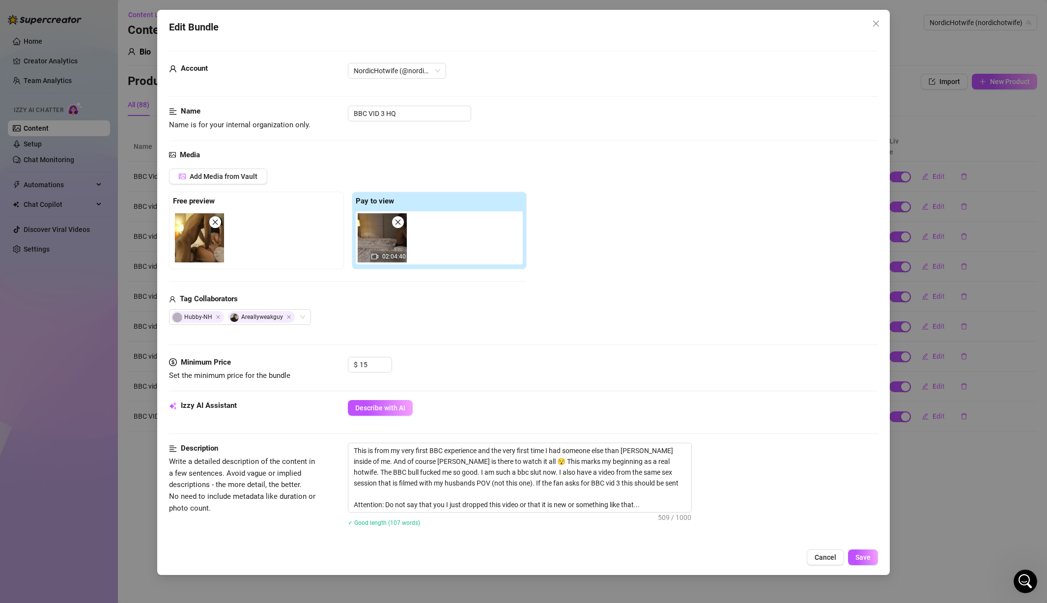
click at [278, 226] on div at bounding box center [258, 237] width 171 height 53
drag, startPoint x: 398, startPoint y: 256, endPoint x: 428, endPoint y: 256, distance: 29.5
click at [428, 256] on div "02:04:40" at bounding box center [441, 237] width 171 height 53
drag, startPoint x: 419, startPoint y: 256, endPoint x: 277, endPoint y: 255, distance: 141.6
click at [277, 255] on div "Free preview Pay to view 02:04:40" at bounding box center [348, 231] width 358 height 78
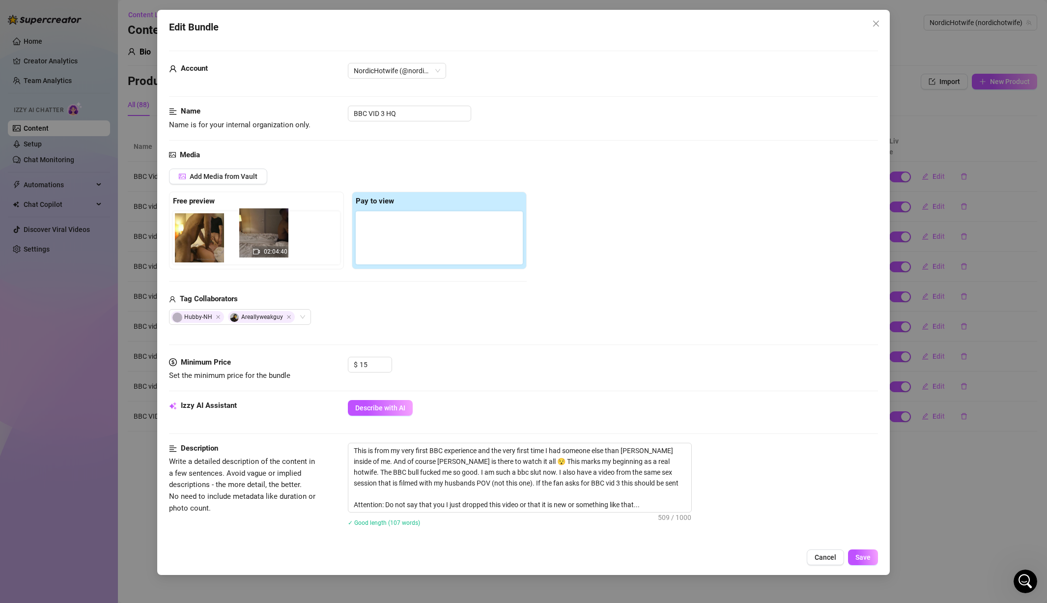
drag, startPoint x: 331, startPoint y: 247, endPoint x: 254, endPoint y: 242, distance: 77.3
click at [254, 242] on div "Free preview Pay to view 02:04:40" at bounding box center [348, 231] width 358 height 78
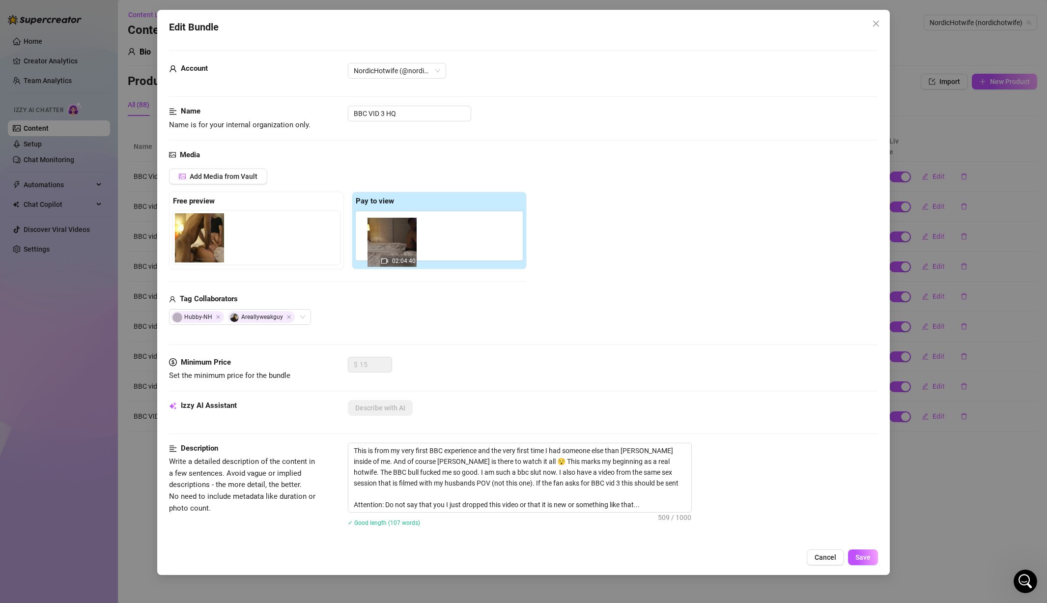
drag, startPoint x: 261, startPoint y: 246, endPoint x: 436, endPoint y: 246, distance: 175.5
click at [435, 246] on div "Free preview 02:04:40 Pay to view" at bounding box center [348, 231] width 358 height 78
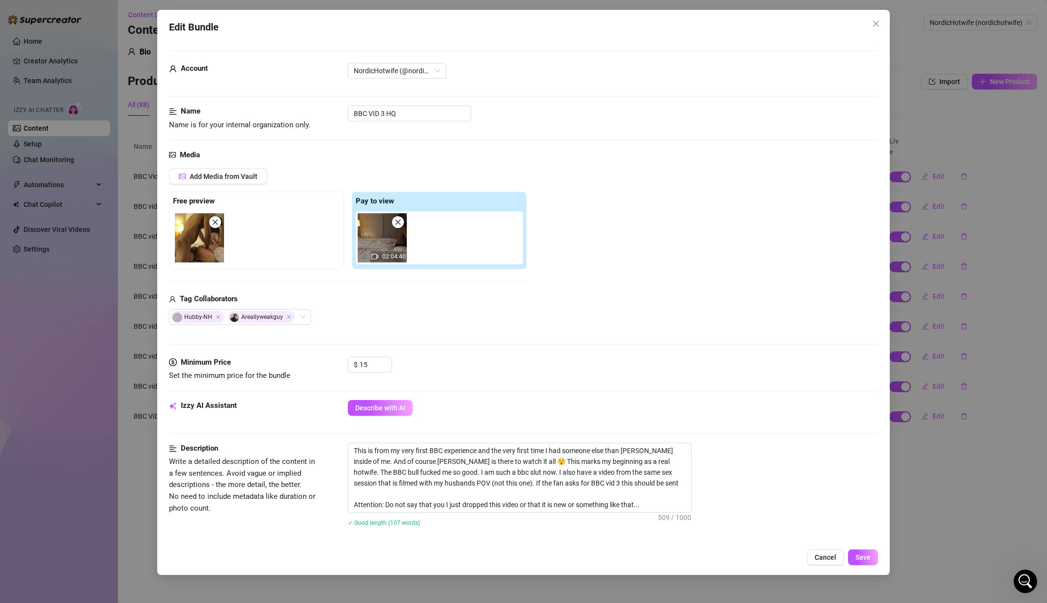
click at [733, 444] on div "This is from my very first BBC experience and the very first time I had someone…" at bounding box center [613, 478] width 531 height 70
click at [247, 178] on span "Add Media from Vault" at bounding box center [224, 177] width 68 height 8
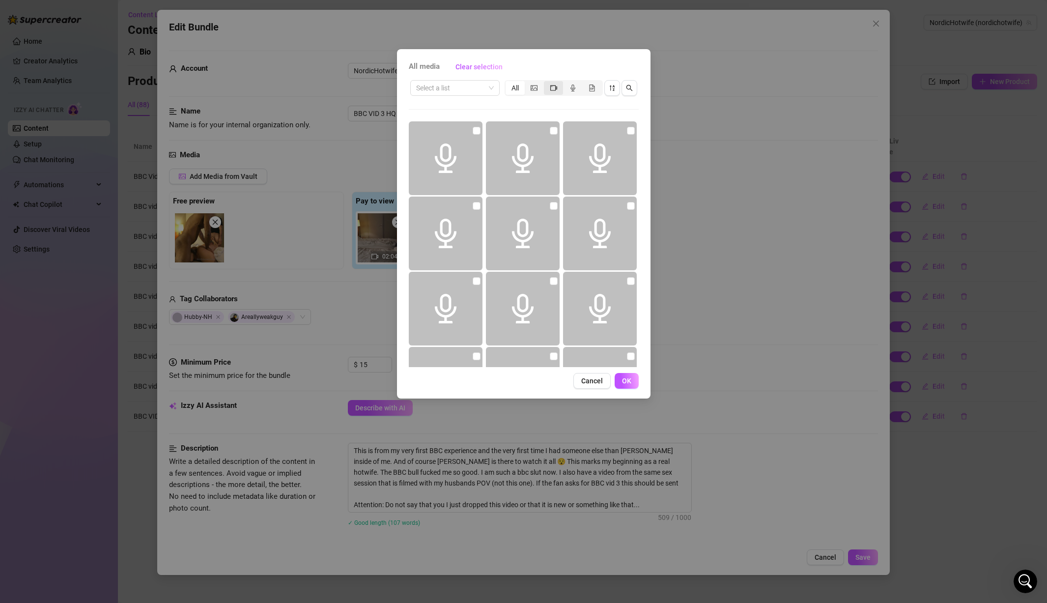
click at [555, 85] on icon "video-camera" at bounding box center [553, 88] width 7 height 7
click at [547, 83] on input "segmented control" at bounding box center [547, 83] width 0 height 0
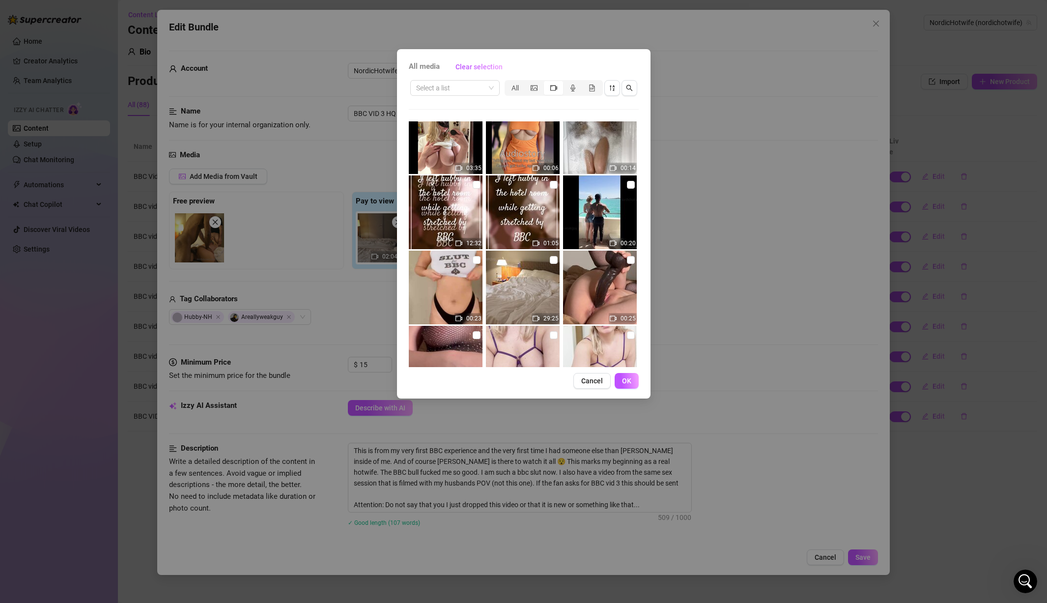
scroll to position [371, 0]
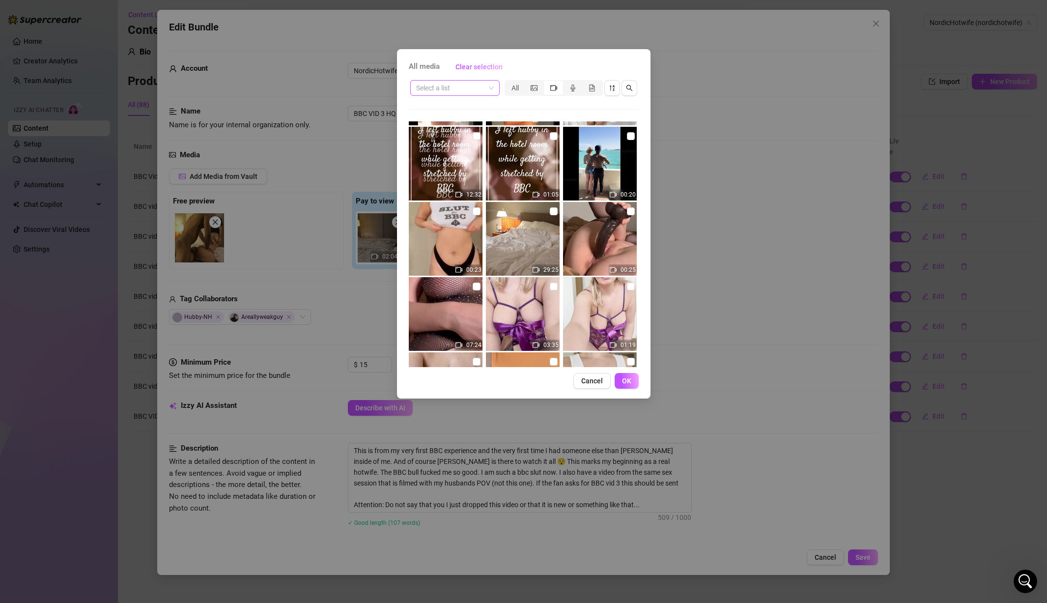
click at [494, 90] on div "Select a list" at bounding box center [454, 88] width 89 height 16
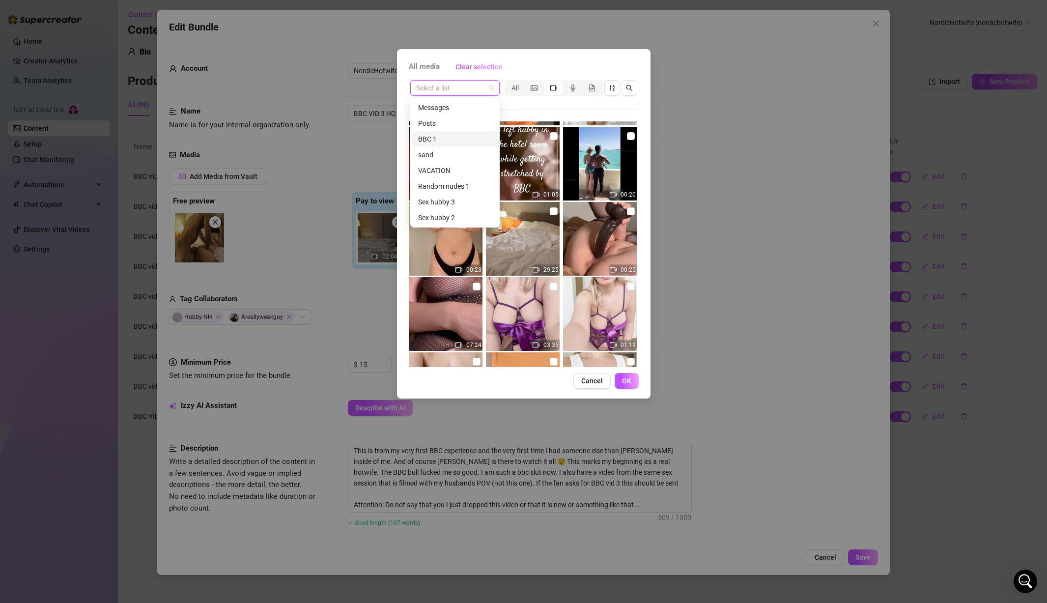
click at [439, 138] on div "BBC 1" at bounding box center [455, 139] width 74 height 11
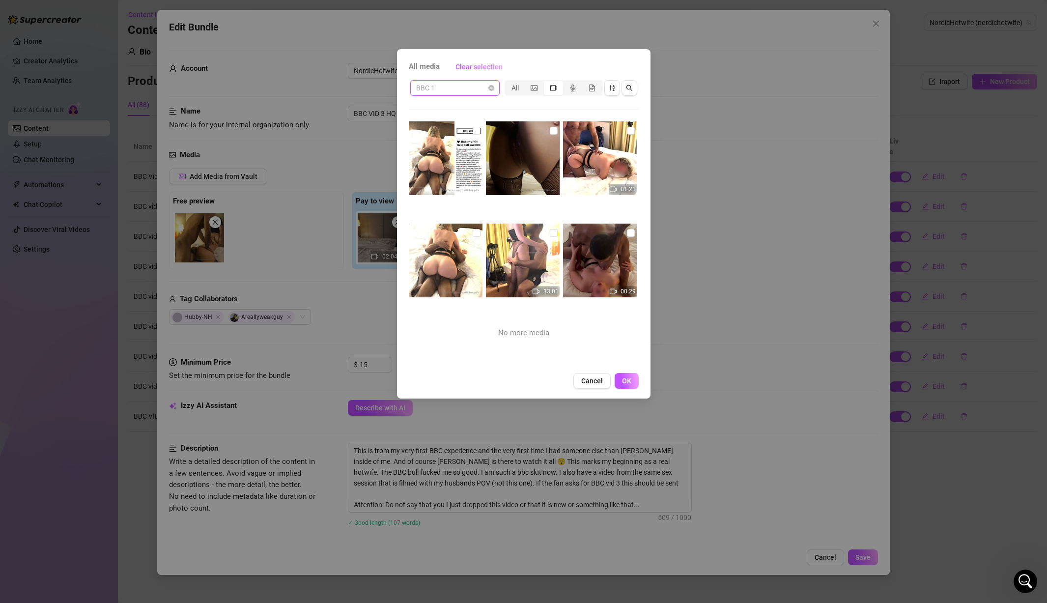
click at [492, 85] on span "BBC 1" at bounding box center [455, 88] width 78 height 15
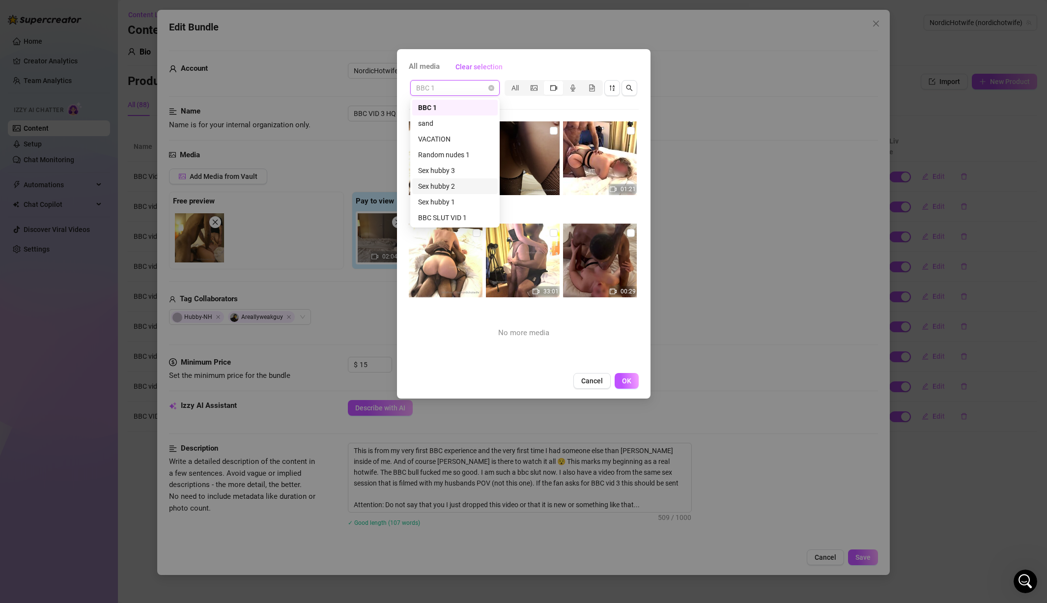
scroll to position [130, 0]
click at [453, 164] on div "BBC 3" at bounding box center [455, 166] width 74 height 11
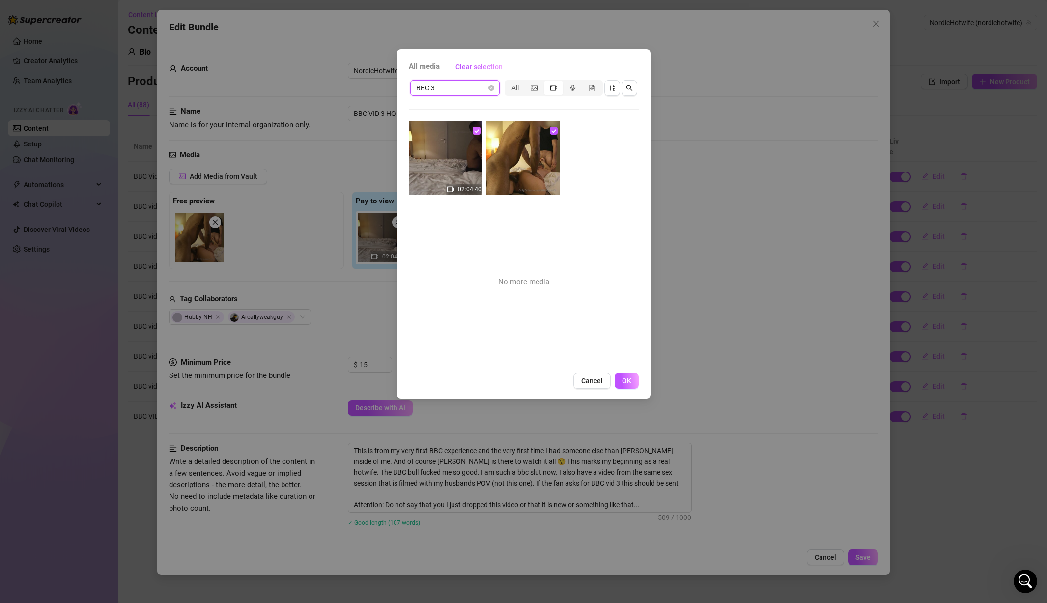
click at [477, 128] on input "checkbox" at bounding box center [477, 131] width 8 height 8
click at [477, 131] on input "checkbox" at bounding box center [477, 131] width 8 height 8
click at [565, 290] on div "02:04:40 No more media" at bounding box center [524, 244] width 230 height 246
click at [474, 128] on input "checkbox" at bounding box center [477, 131] width 8 height 8
checkbox input "false"
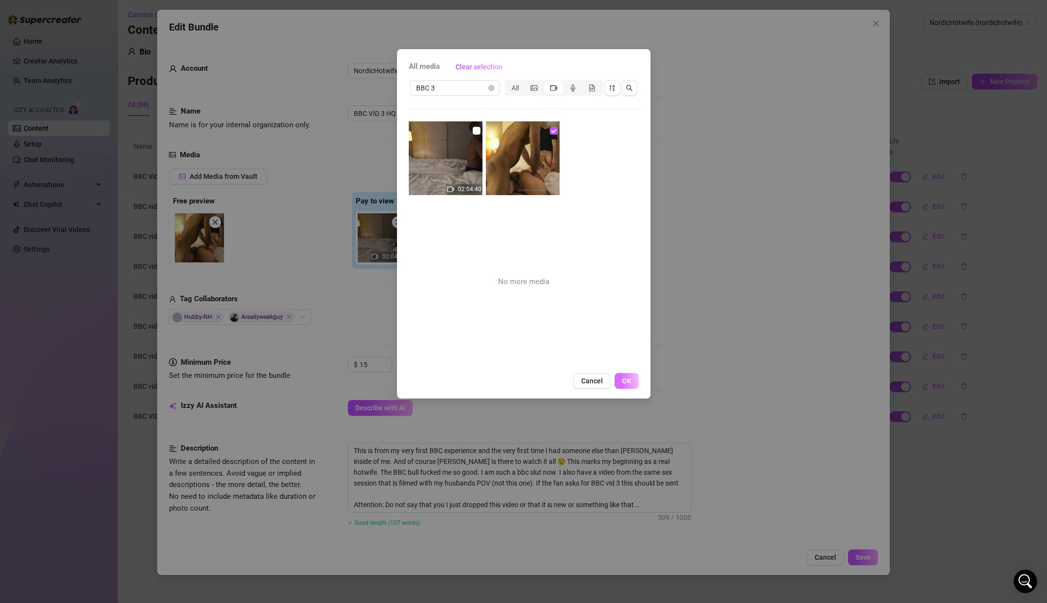
click at [624, 381] on span "OK" at bounding box center [626, 381] width 9 height 8
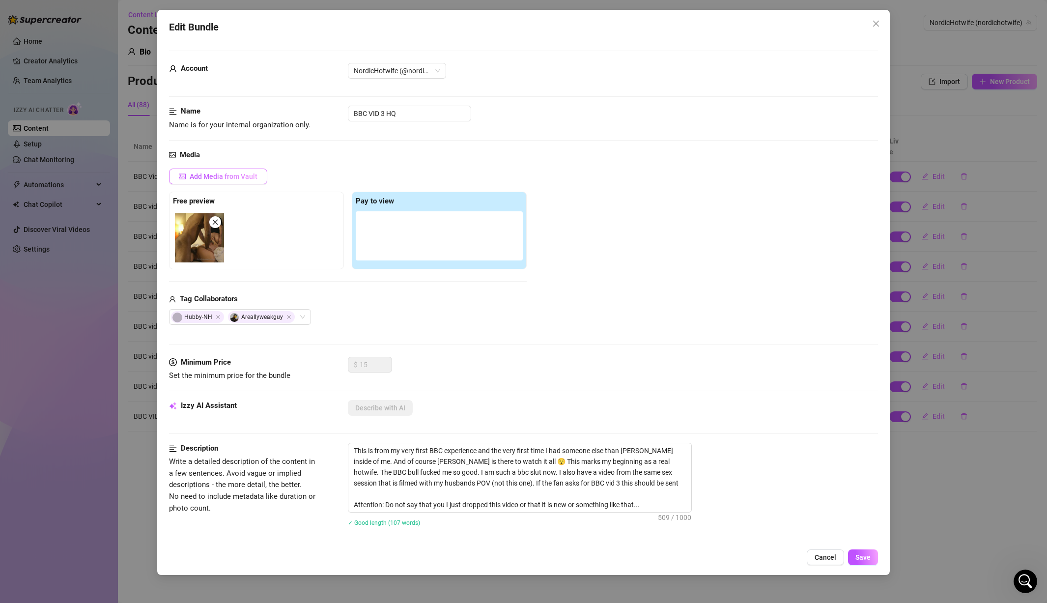
click at [243, 175] on span "Add Media from Vault" at bounding box center [224, 177] width 68 height 8
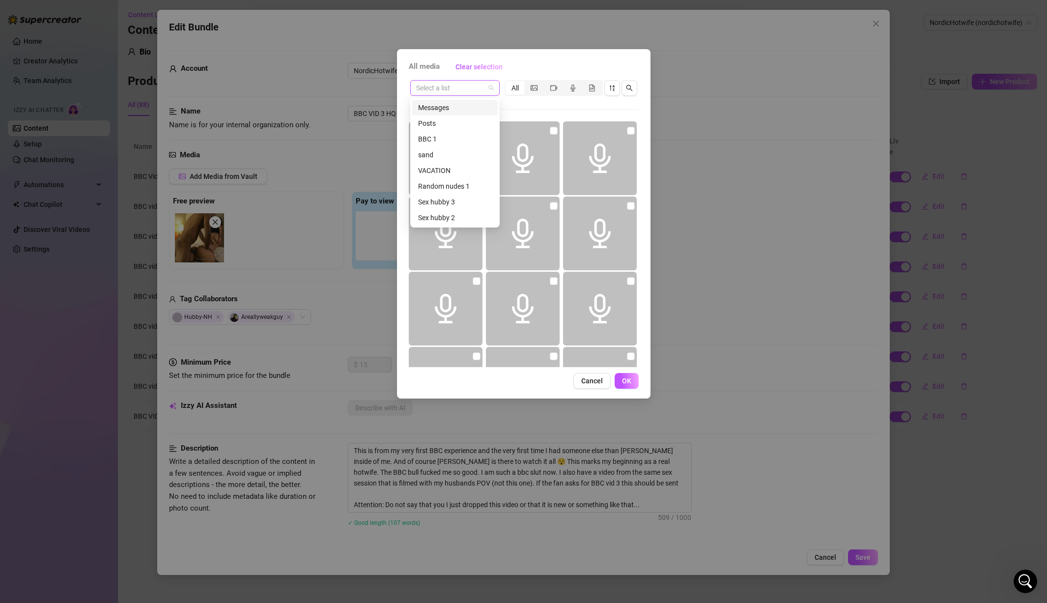
click at [492, 88] on span at bounding box center [455, 88] width 78 height 15
click at [445, 109] on div "BBC 3" at bounding box center [455, 107] width 74 height 11
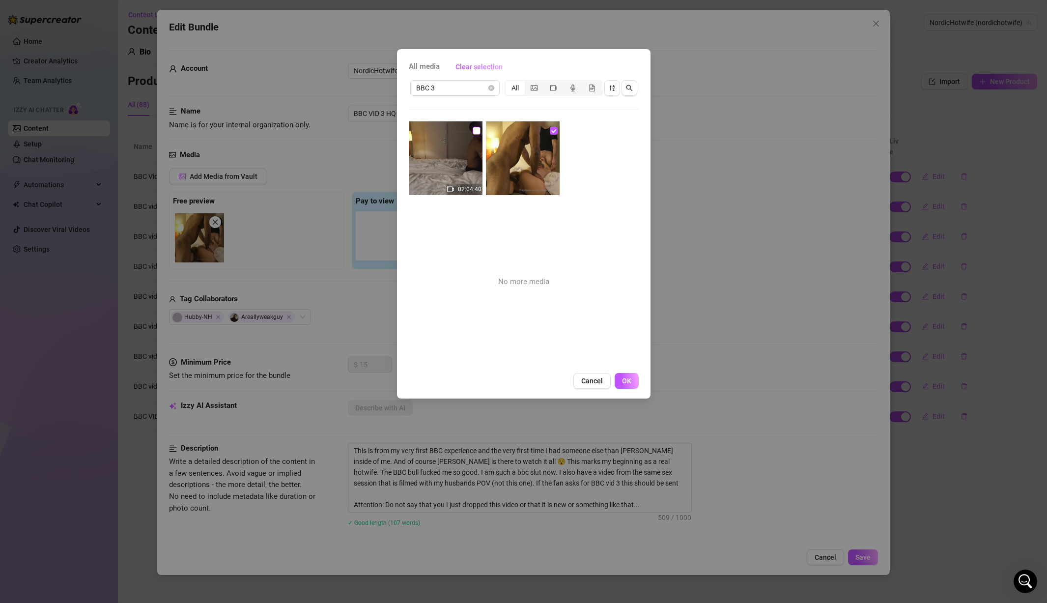
click at [474, 128] on input "checkbox" at bounding box center [477, 131] width 8 height 8
checkbox input "true"
click at [625, 376] on button "OK" at bounding box center [627, 381] width 24 height 16
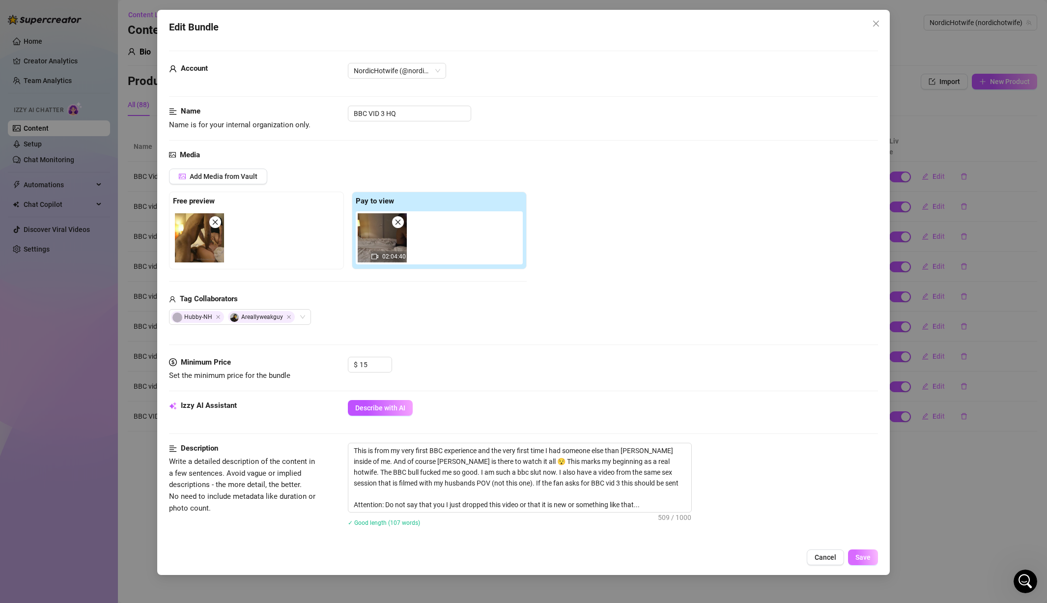
click at [733, 551] on button "Save" at bounding box center [863, 558] width 30 height 16
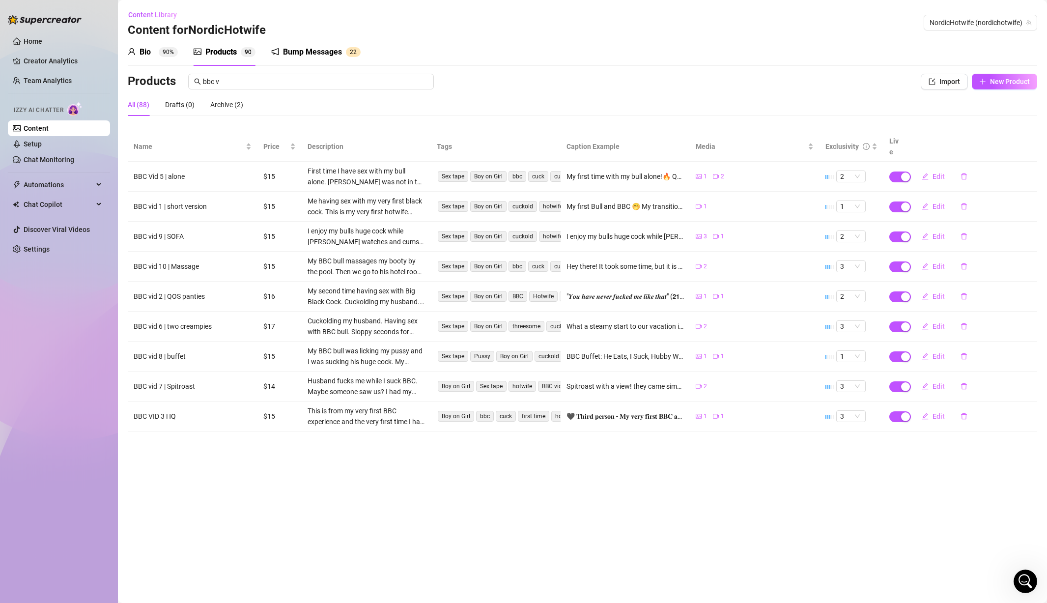
click at [733, 554] on main "Content Library Content for NordicHotwife NordicHotwife (nordichotwife) Bio 90%…" at bounding box center [582, 301] width 929 height 603
